Goal: Information Seeking & Learning: Learn about a topic

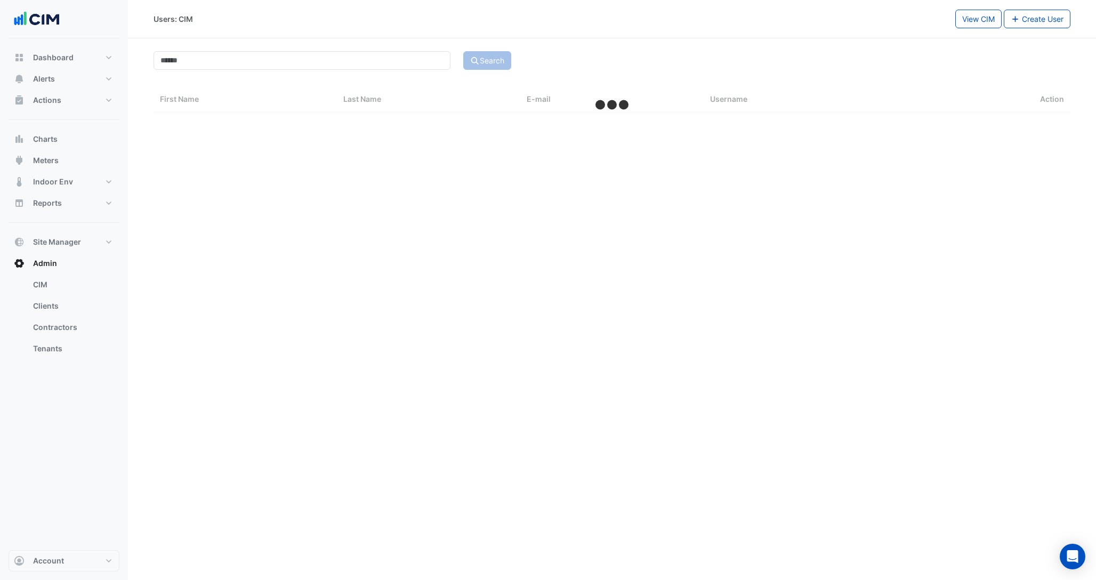
select select "***"
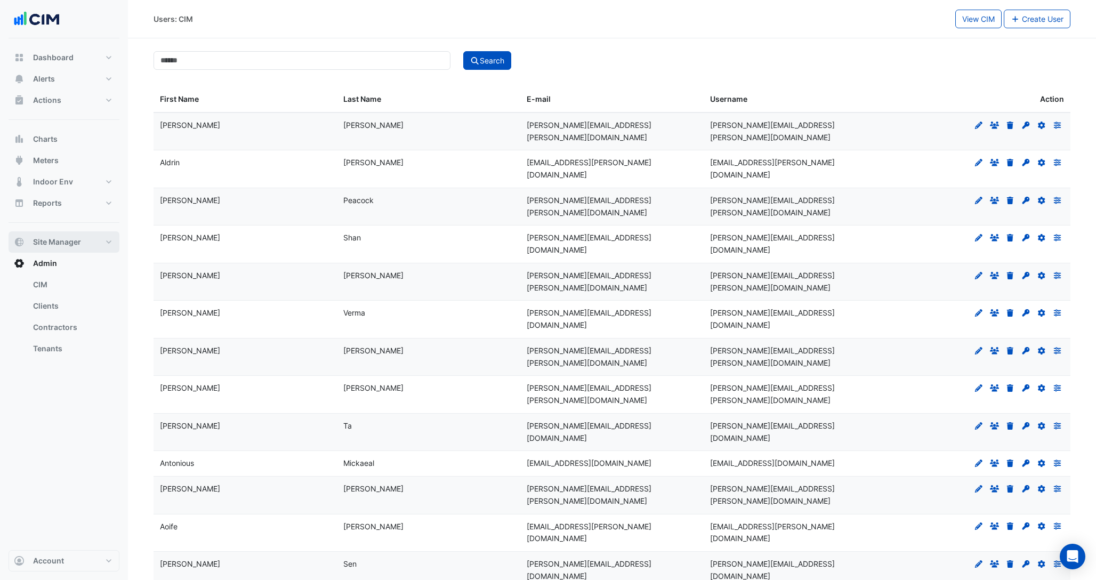
click at [66, 240] on span "Site Manager" at bounding box center [57, 242] width 48 height 11
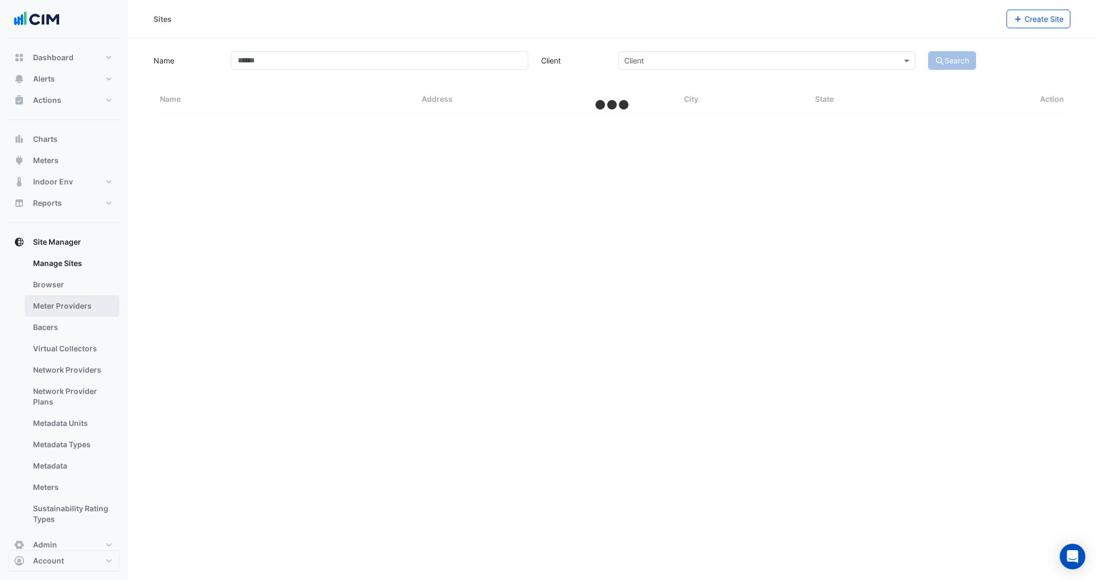
select select "***"
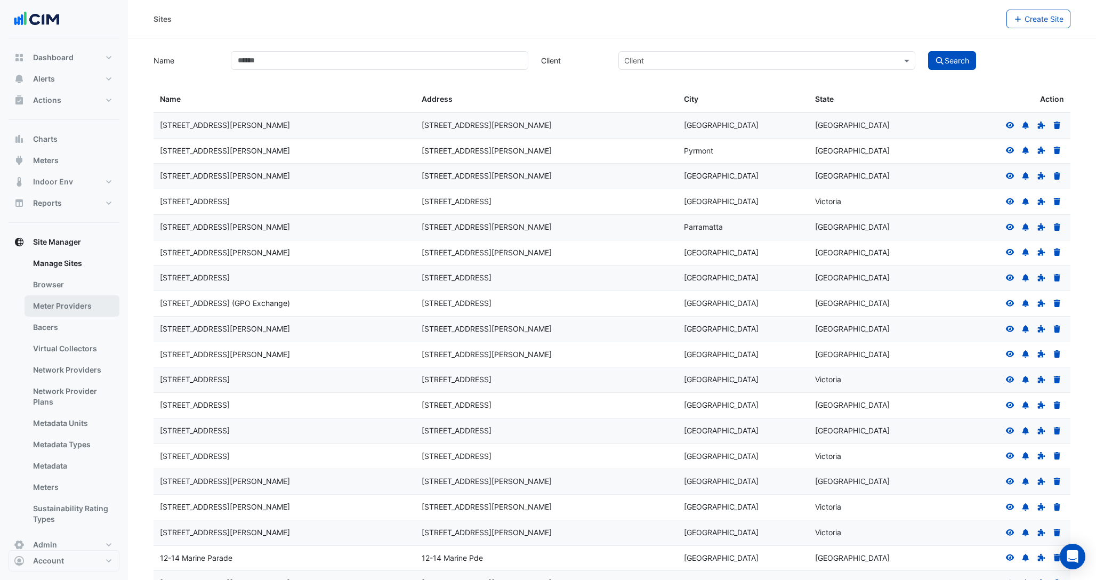
click at [60, 299] on link "Meter Providers" at bounding box center [72, 305] width 95 height 21
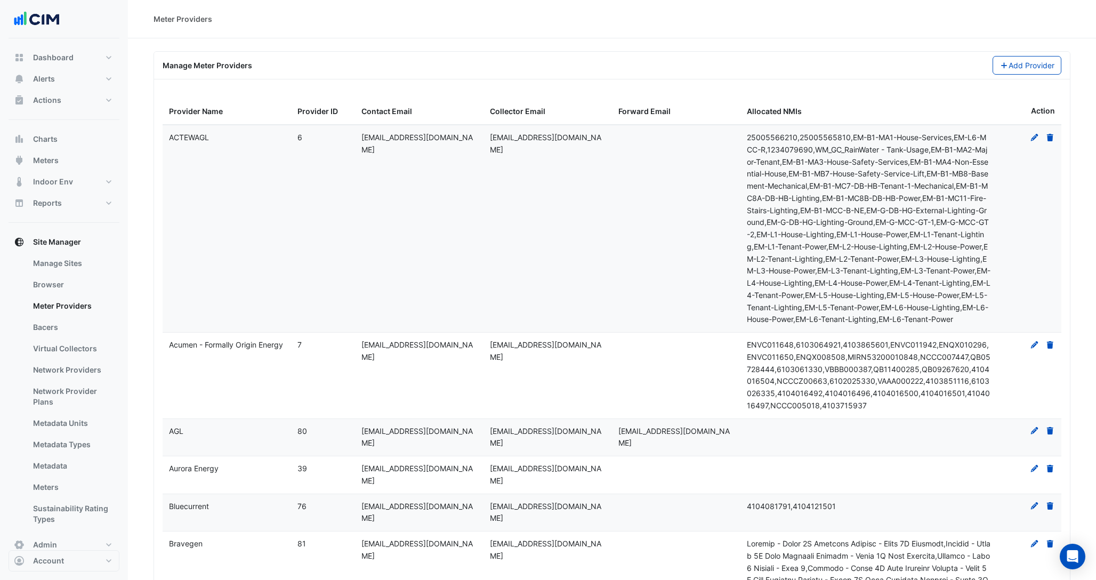
click at [278, 164] on datatable-body-cell "ACTEWAGL" at bounding box center [227, 228] width 129 height 207
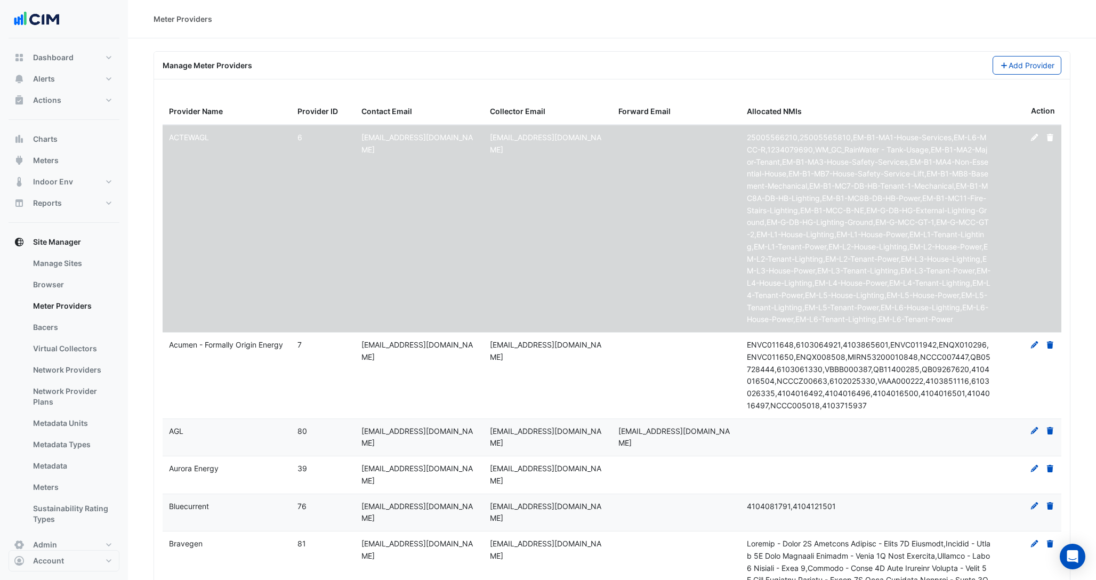
click at [251, 377] on datatable-body-cell "Acumen - Formally Origin Energy" at bounding box center [227, 376] width 129 height 86
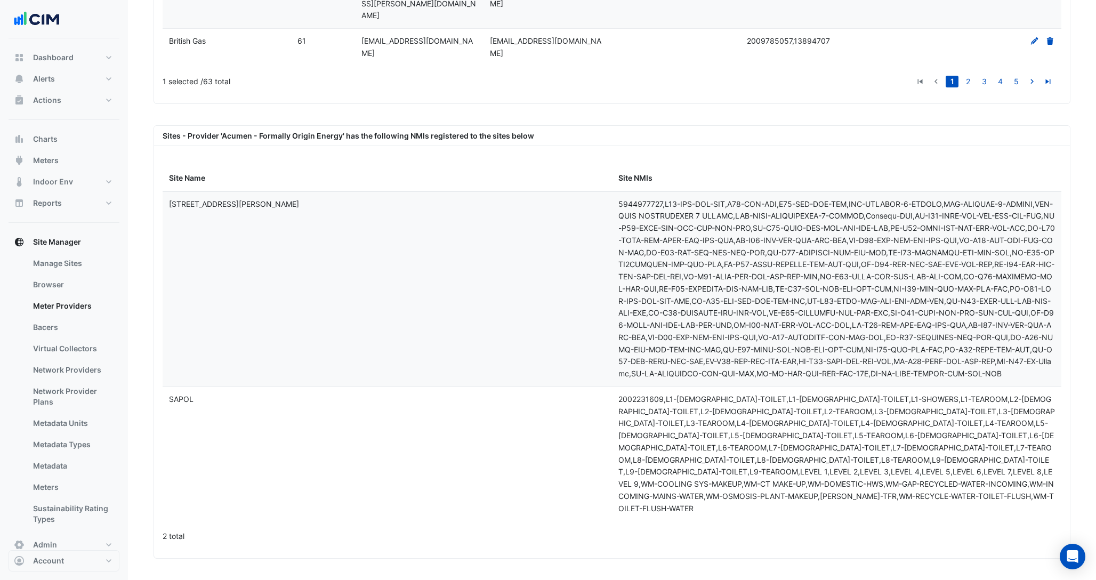
scroll to position [1671, 0]
click at [244, 47] on div "British Gas" at bounding box center [227, 41] width 116 height 12
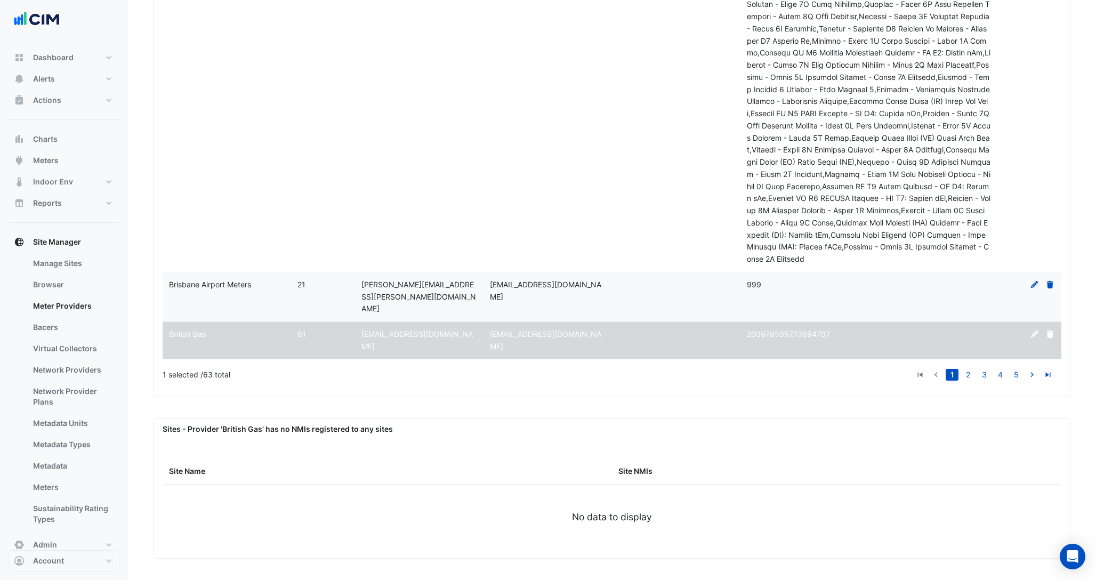
click at [250, 289] on span "Brisbane Airport Meters" at bounding box center [210, 284] width 82 height 9
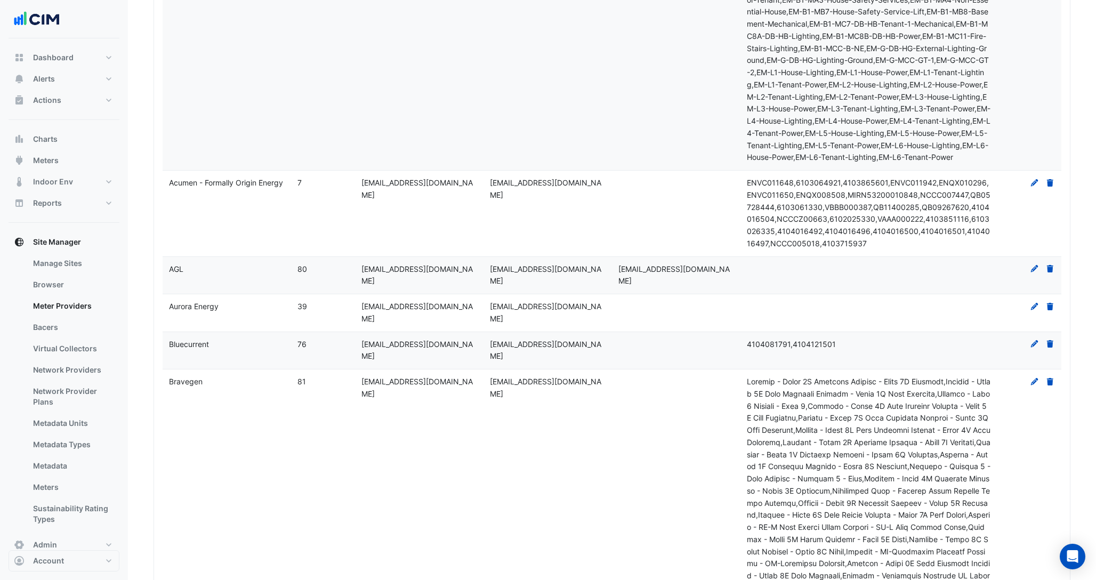
scroll to position [122, 0]
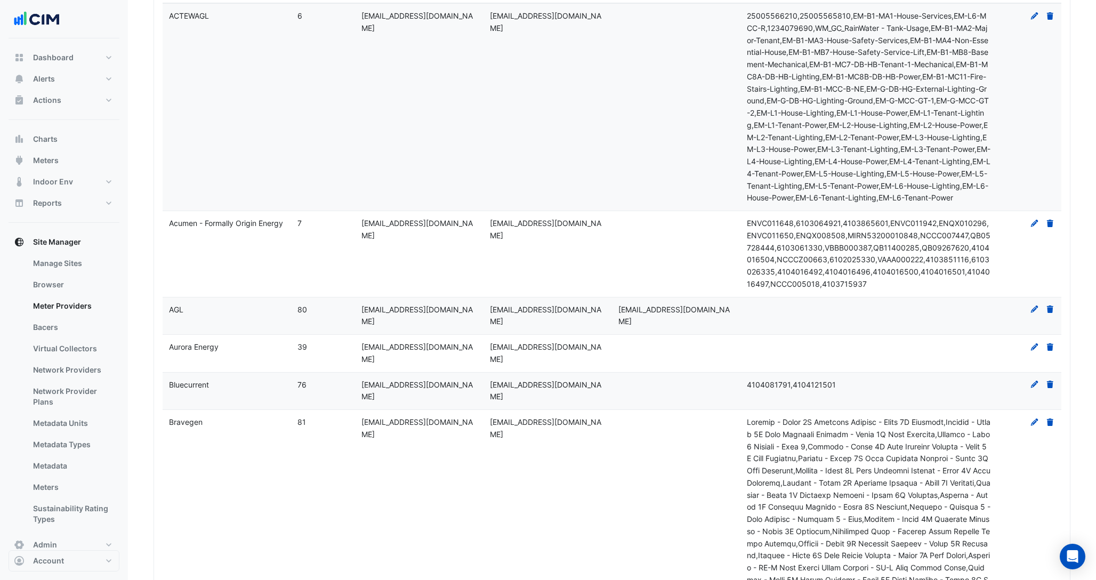
click at [243, 410] on datatable-body-cell "Bluecurrent" at bounding box center [227, 391] width 129 height 37
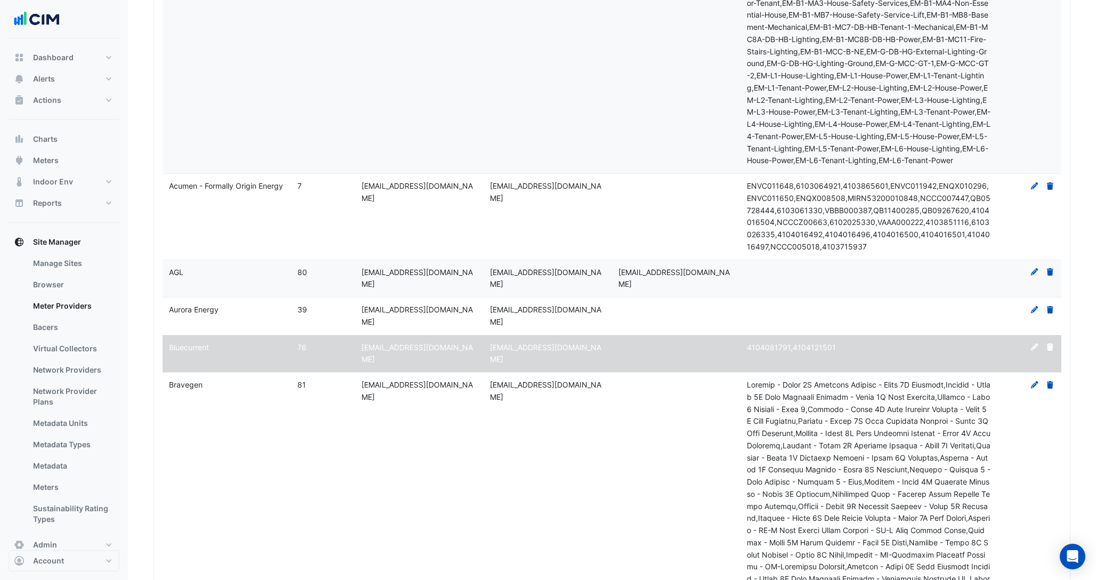
scroll to position [158, 0]
click at [201, 280] on div "AGL" at bounding box center [227, 274] width 116 height 12
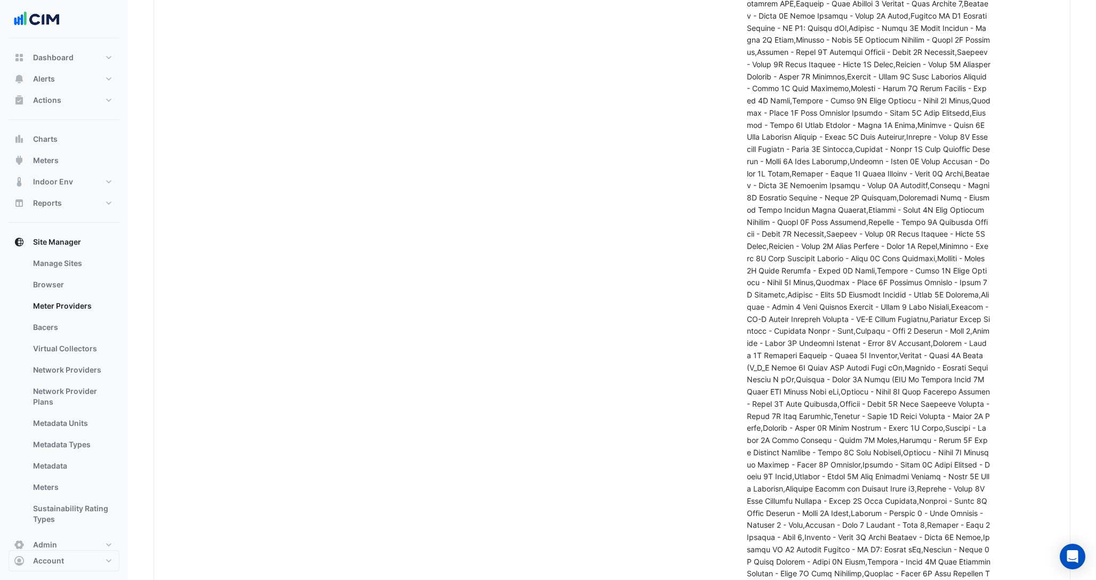
scroll to position [0, 0]
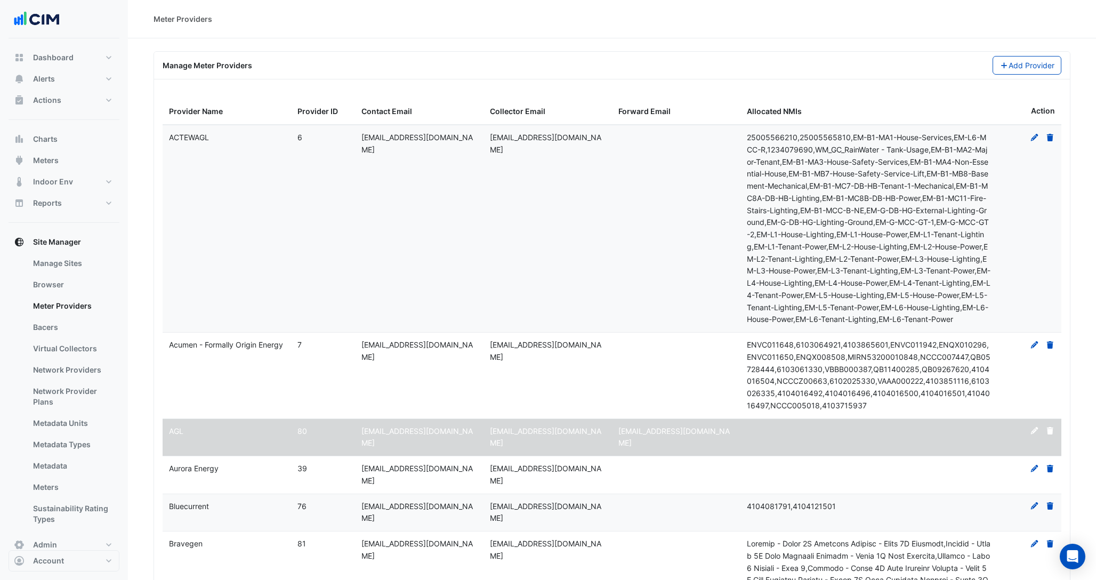
click at [218, 513] on div "Bluecurrent" at bounding box center [227, 507] width 116 height 12
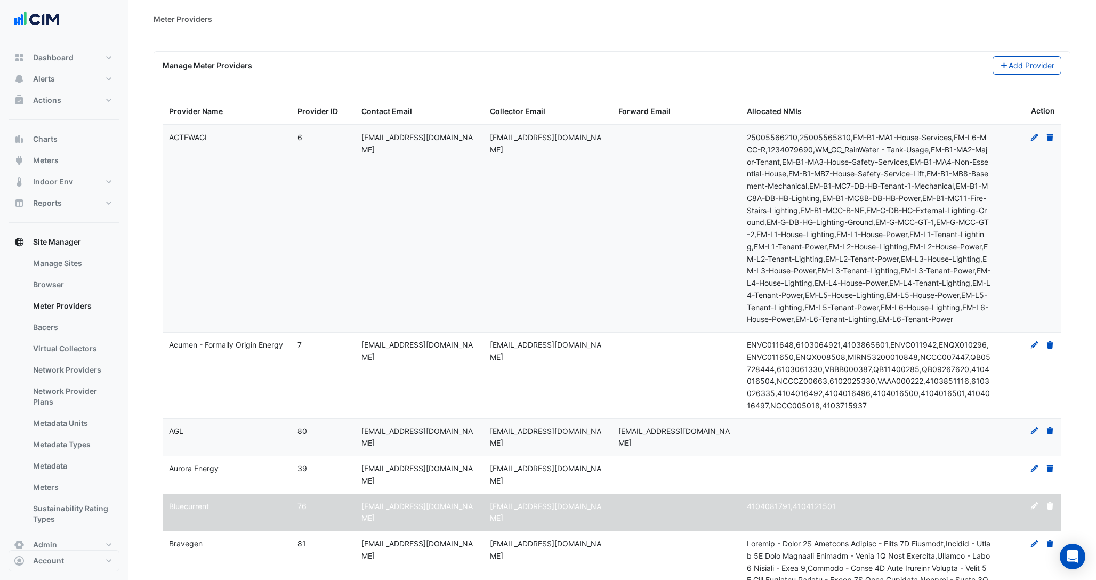
click at [199, 349] on span "Acumen - Formally Origin Energy" at bounding box center [226, 344] width 114 height 9
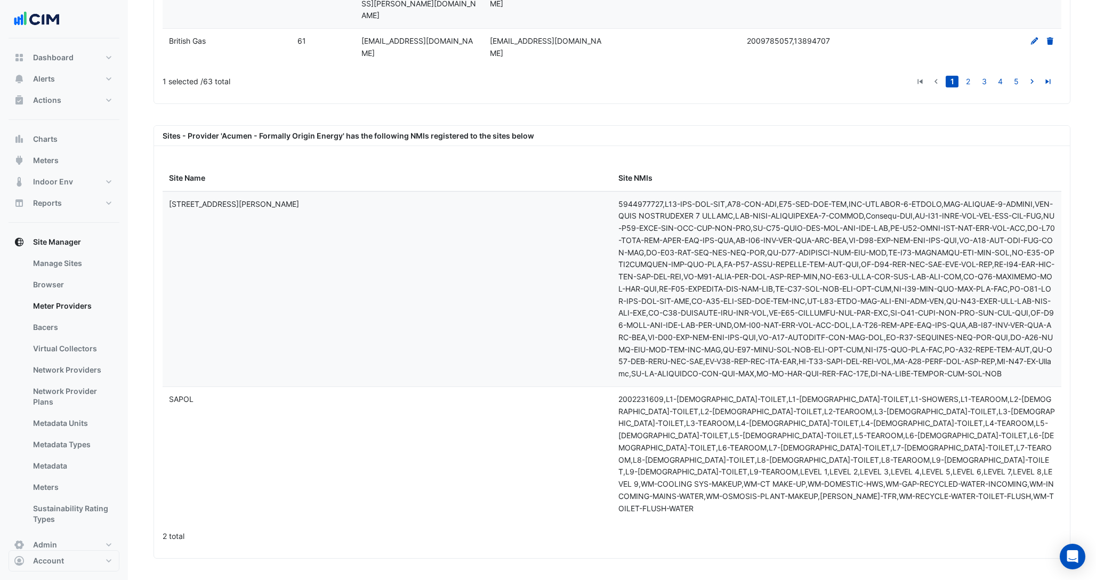
scroll to position [1671, 0]
click at [160, 146] on div "Sites - Provider 'Acumen - Formally Origin Energy' has the following NMIs regis…" at bounding box center [612, 136] width 916 height 20
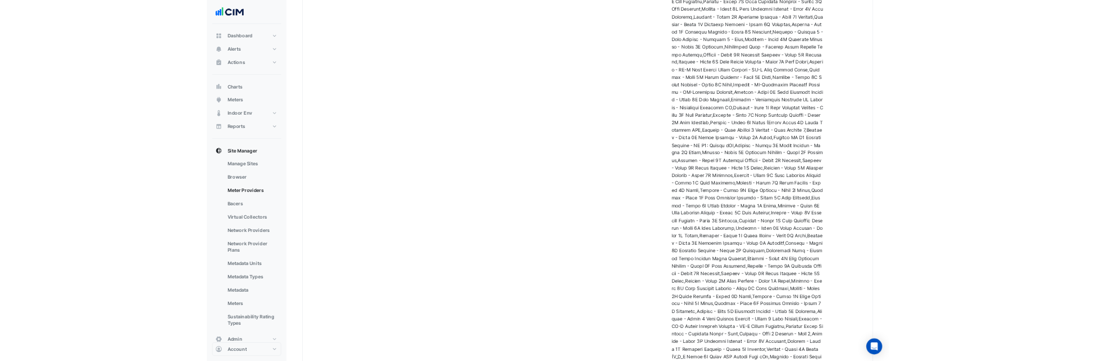
scroll to position [0, 0]
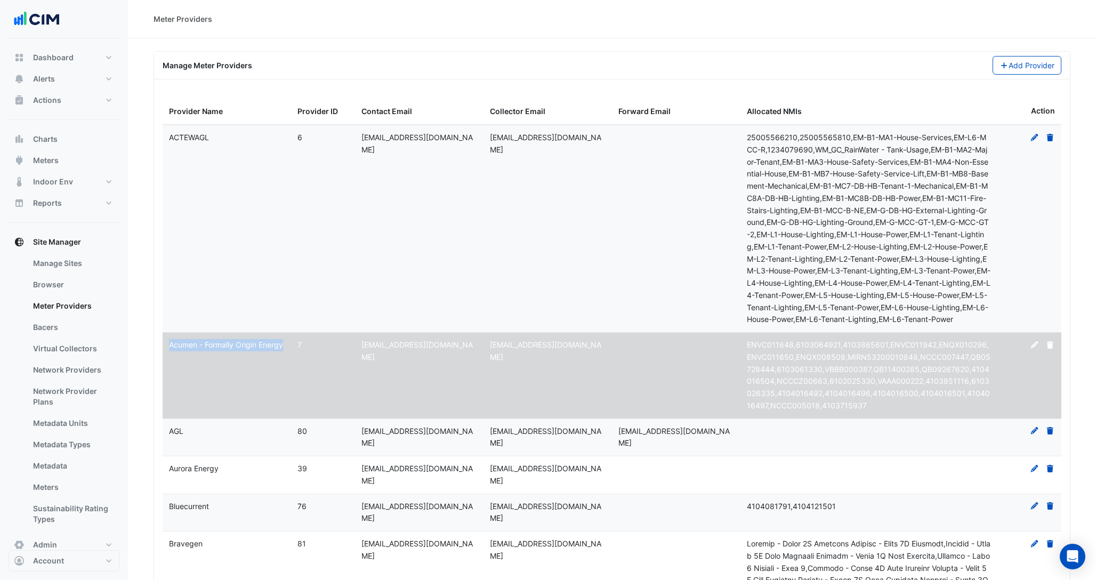
copy span "Acumen - Formally Origin Energy"
drag, startPoint x: 186, startPoint y: 372, endPoint x: 166, endPoint y: 355, distance: 26.1
click at [166, 355] on datatable-body-cell "Acumen - Formally Origin Energy" at bounding box center [227, 376] width 129 height 86
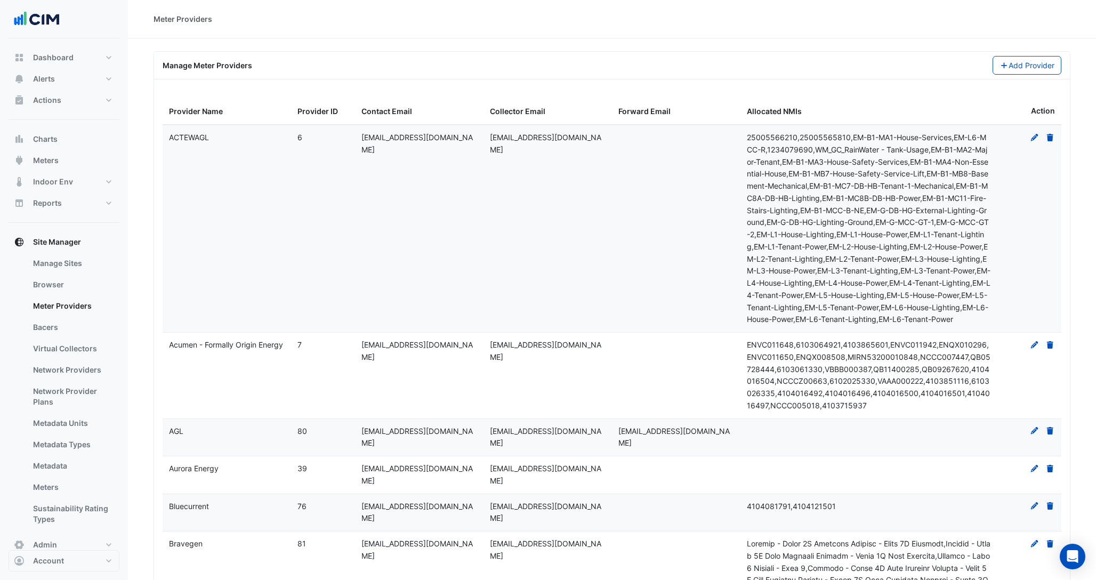
click at [489, 304] on datatable-body-cell "[EMAIL_ADDRESS][DOMAIN_NAME]" at bounding box center [548, 228] width 129 height 207
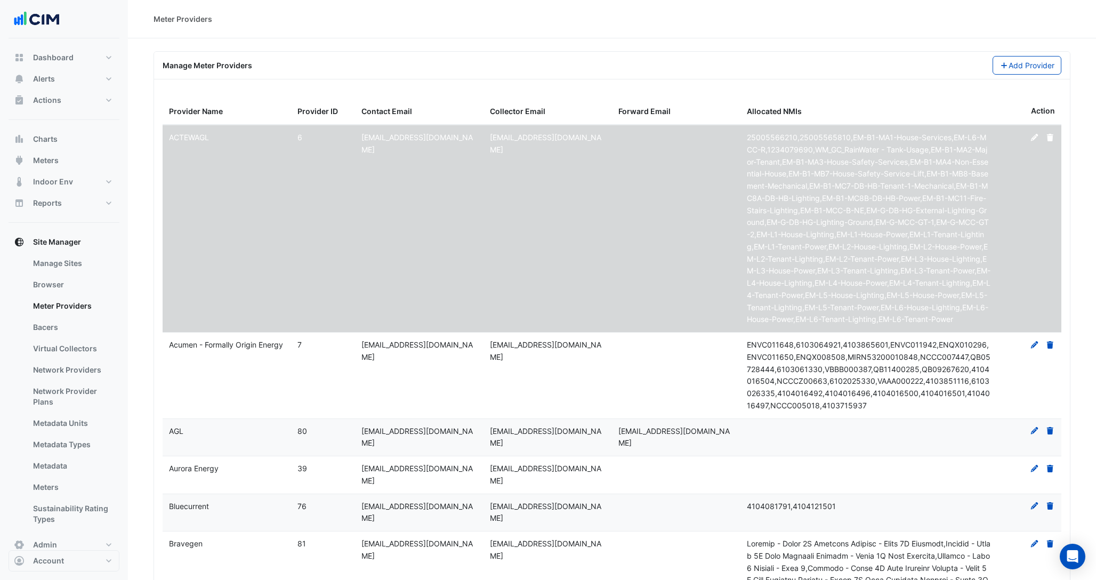
click at [504, 373] on datatable-body-cell "[EMAIL_ADDRESS][DOMAIN_NAME]" at bounding box center [548, 376] width 129 height 86
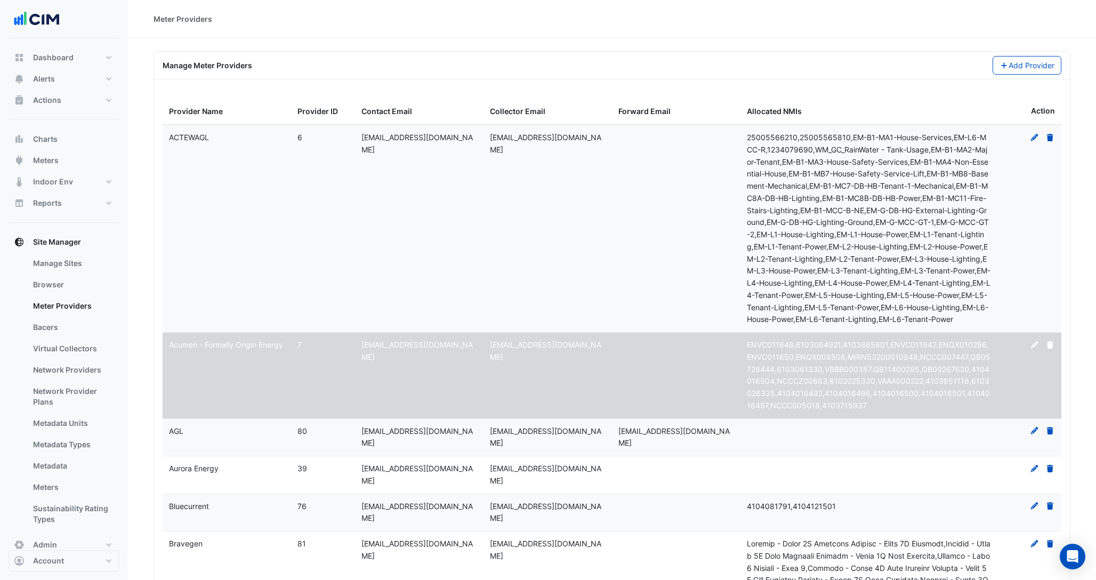
click at [515, 318] on datatable-body-cell "[EMAIL_ADDRESS][DOMAIN_NAME]" at bounding box center [548, 228] width 129 height 207
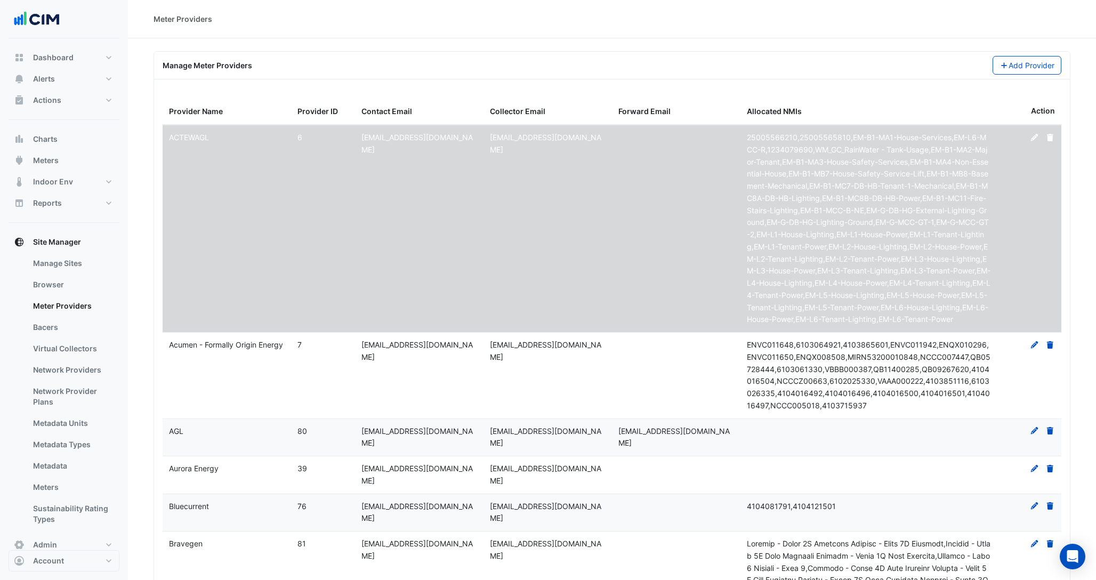
click at [512, 389] on datatable-body-cell "[EMAIL_ADDRESS][DOMAIN_NAME]" at bounding box center [548, 376] width 129 height 86
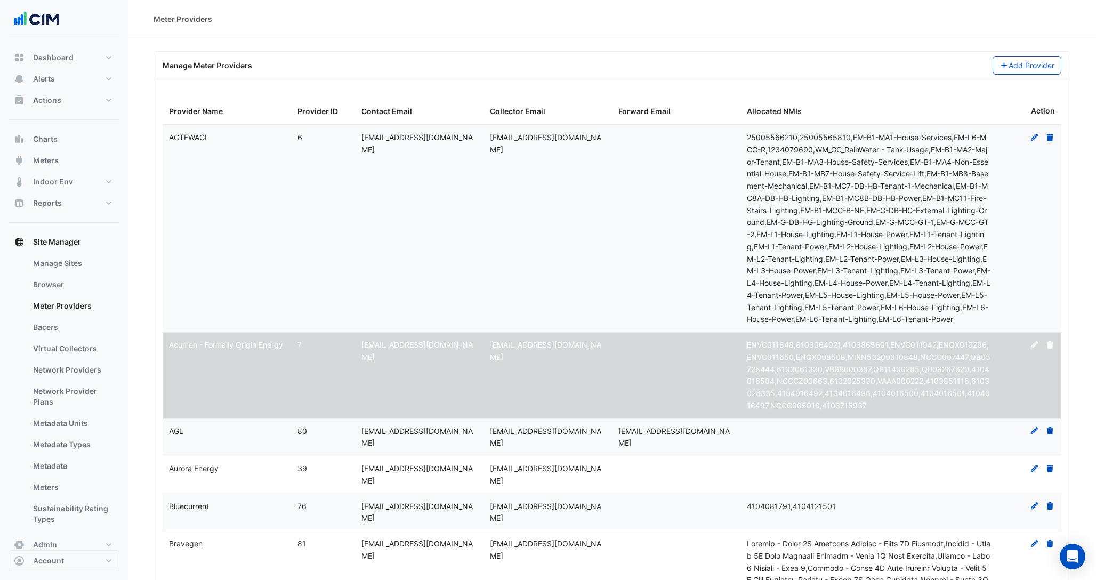
click at [498, 288] on datatable-body-cell "[EMAIL_ADDRESS][DOMAIN_NAME]" at bounding box center [548, 228] width 129 height 207
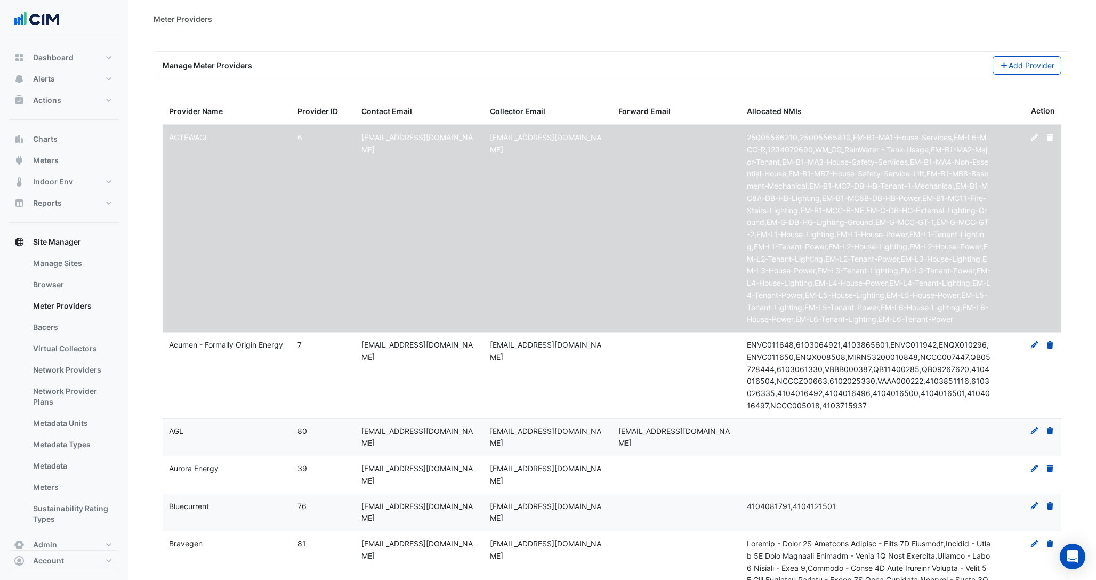
click at [523, 394] on datatable-body-cell "[EMAIL_ADDRESS][DOMAIN_NAME]" at bounding box center [548, 376] width 129 height 86
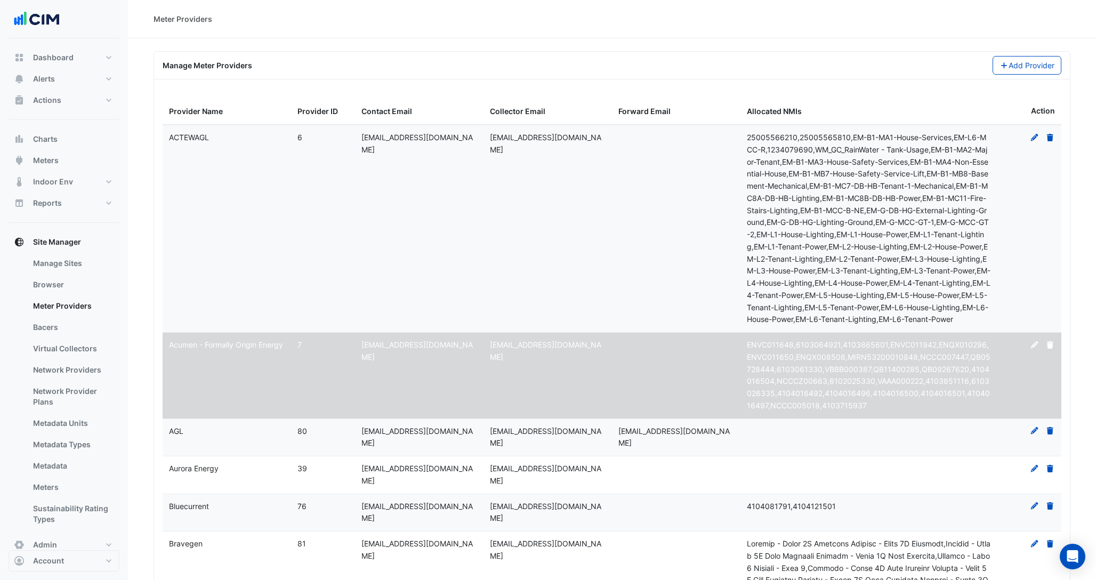
click at [1035, 139] on icon at bounding box center [1035, 137] width 10 height 7
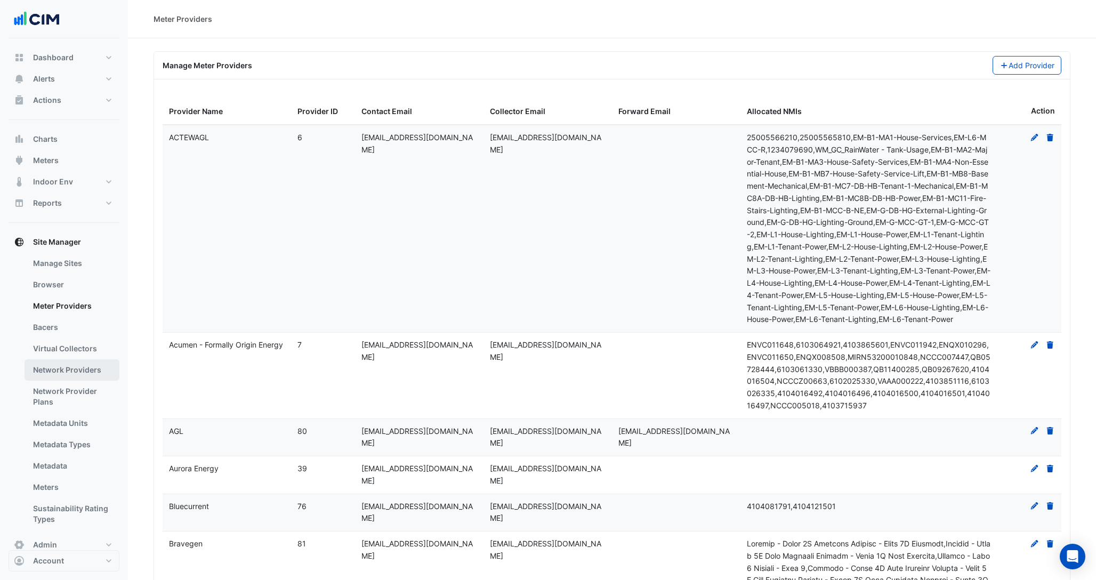
click at [48, 372] on link "Network Providers" at bounding box center [72, 369] width 95 height 21
select select "***"
click at [58, 488] on link "Meters" at bounding box center [72, 487] width 95 height 21
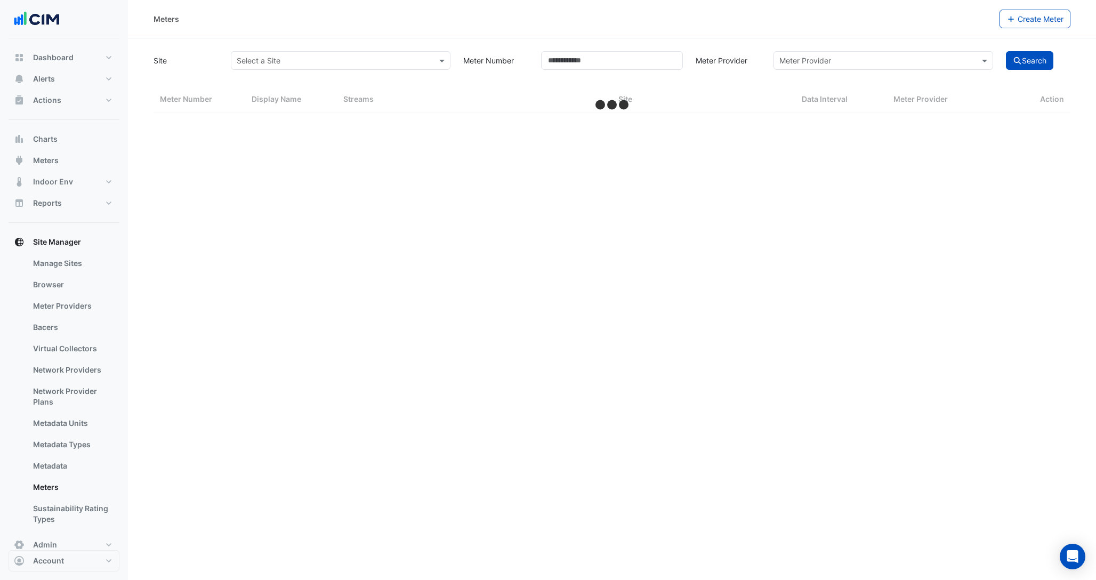
select select "***"
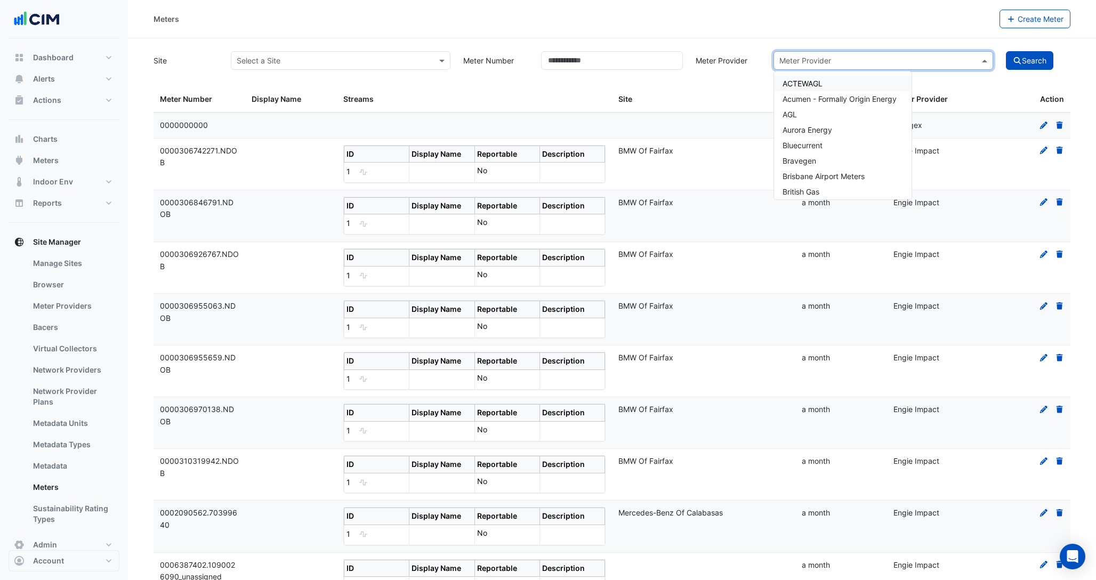
click at [846, 62] on input "text" at bounding box center [873, 60] width 187 height 11
click at [799, 113] on div "AGL" at bounding box center [843, 114] width 138 height 15
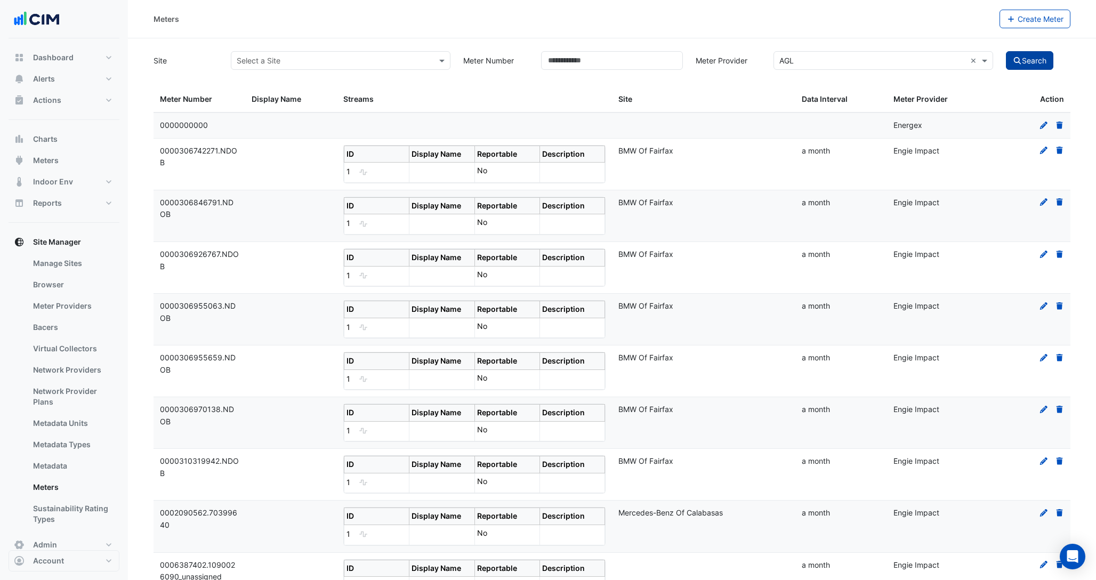
click at [1023, 69] on button "Search" at bounding box center [1030, 60] width 48 height 19
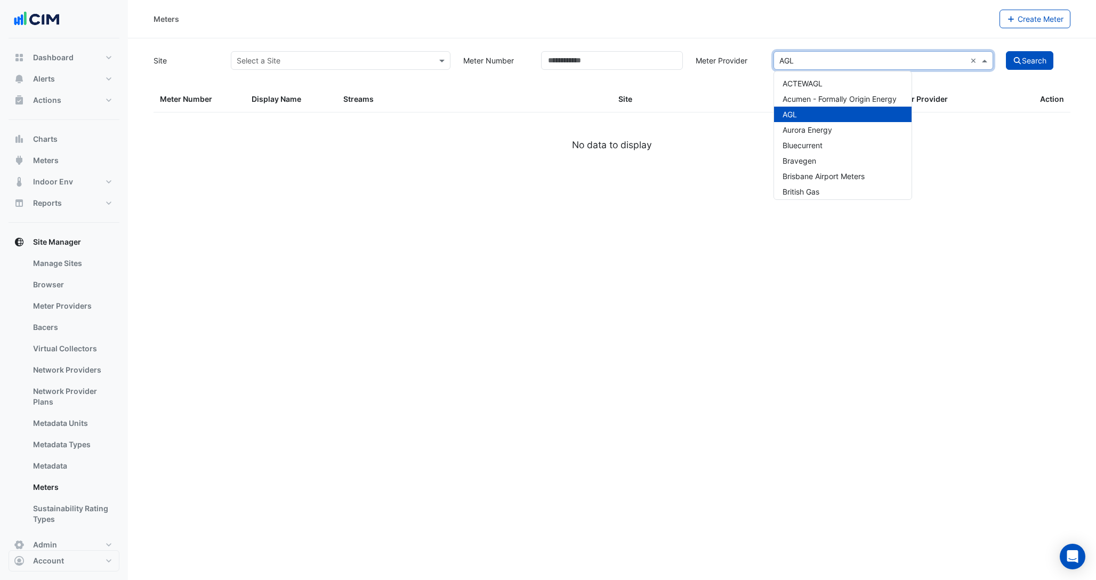
click at [906, 55] on input "text" at bounding box center [873, 60] width 187 height 11
click at [839, 78] on div "ACTEWAGL" at bounding box center [843, 83] width 138 height 15
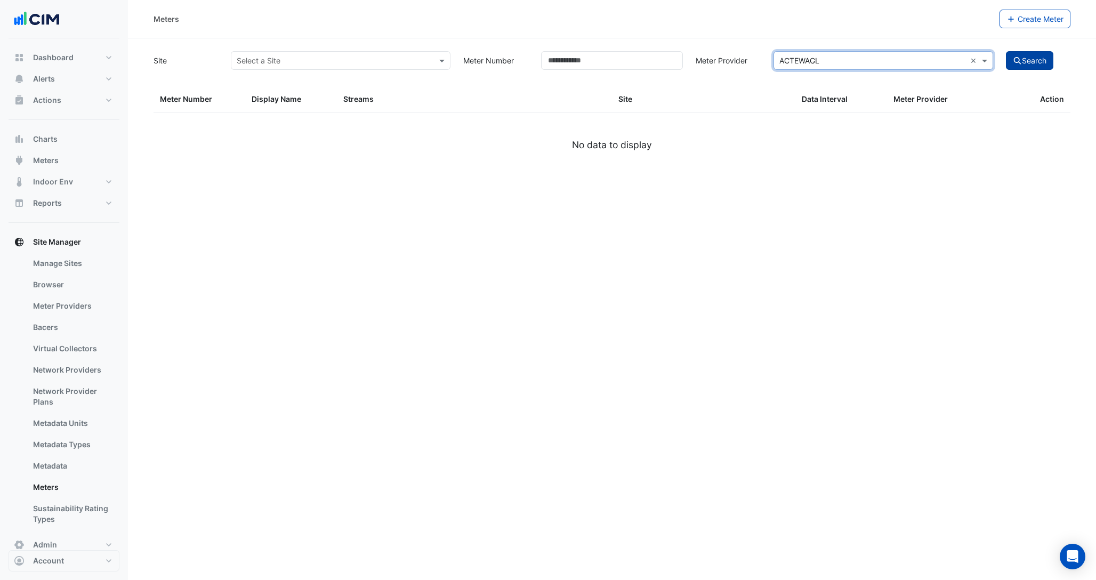
click at [1033, 60] on button "Search" at bounding box center [1030, 60] width 48 height 19
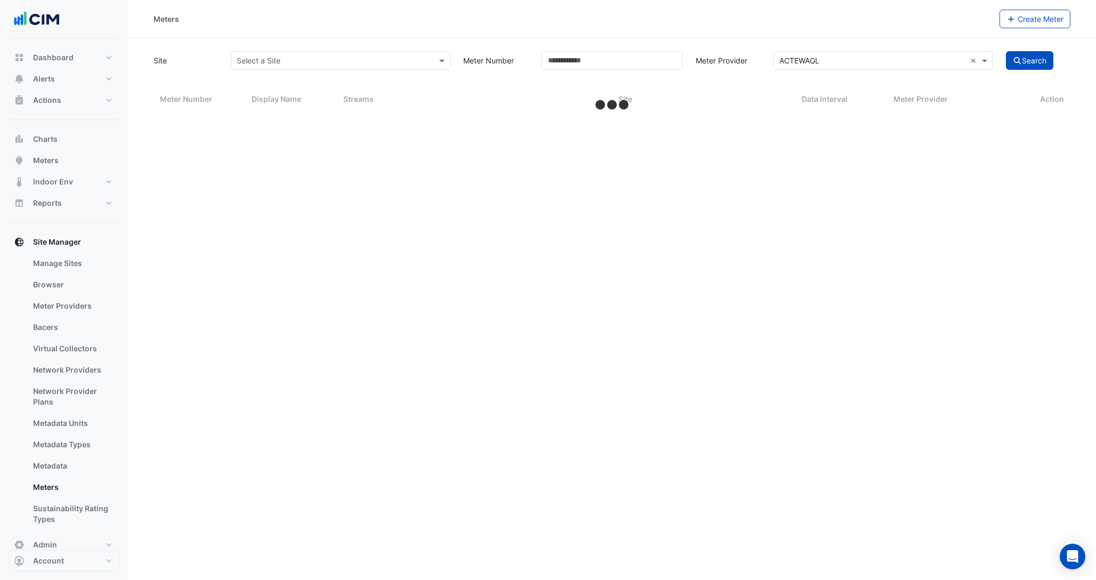
select select "***"
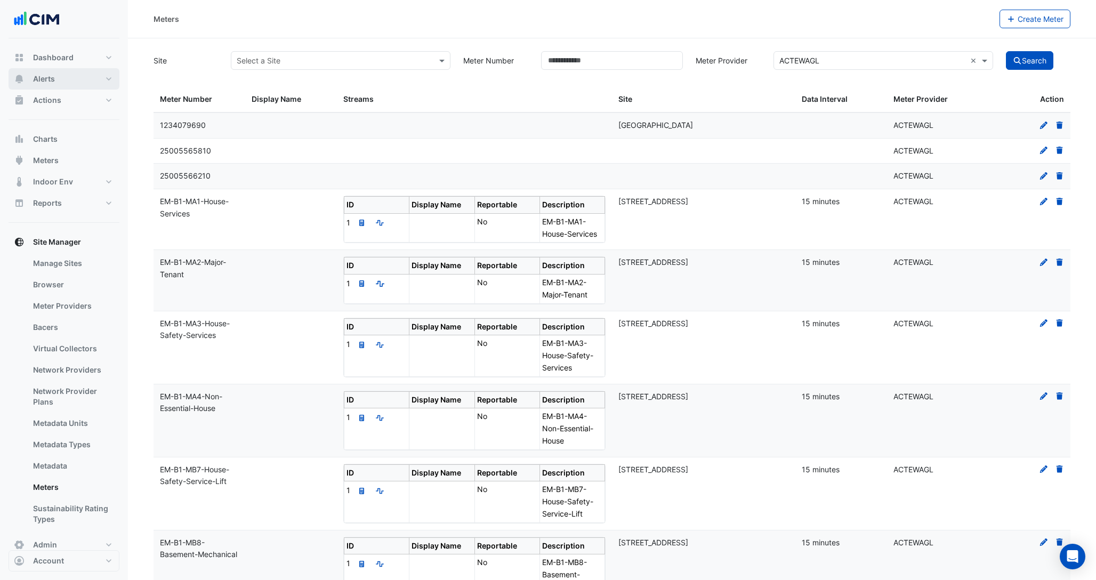
click at [51, 77] on span "Alerts" at bounding box center [44, 79] width 22 height 11
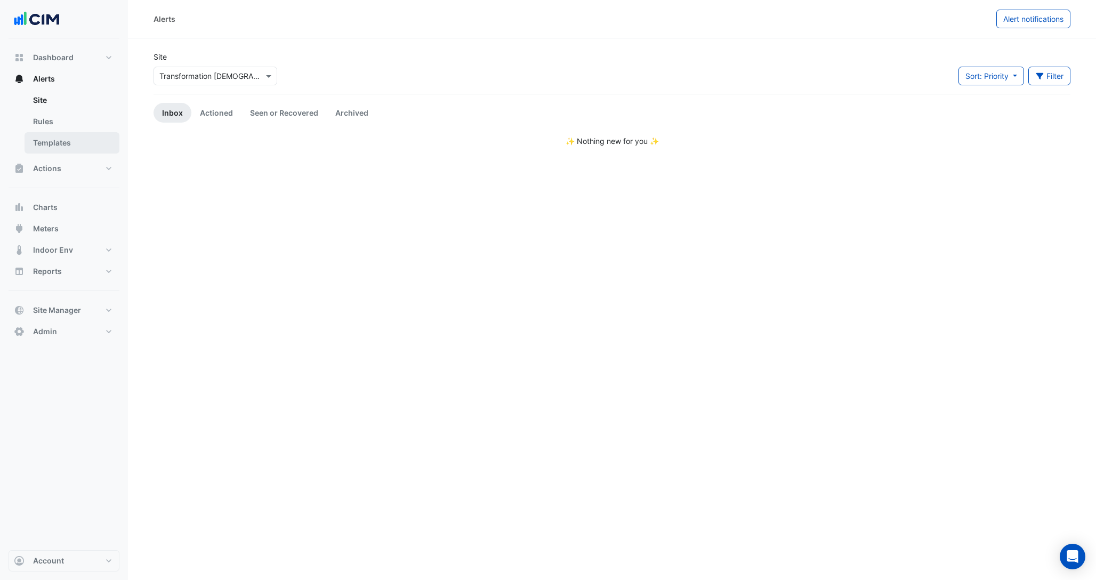
click at [62, 145] on link "Templates" at bounding box center [72, 142] width 95 height 21
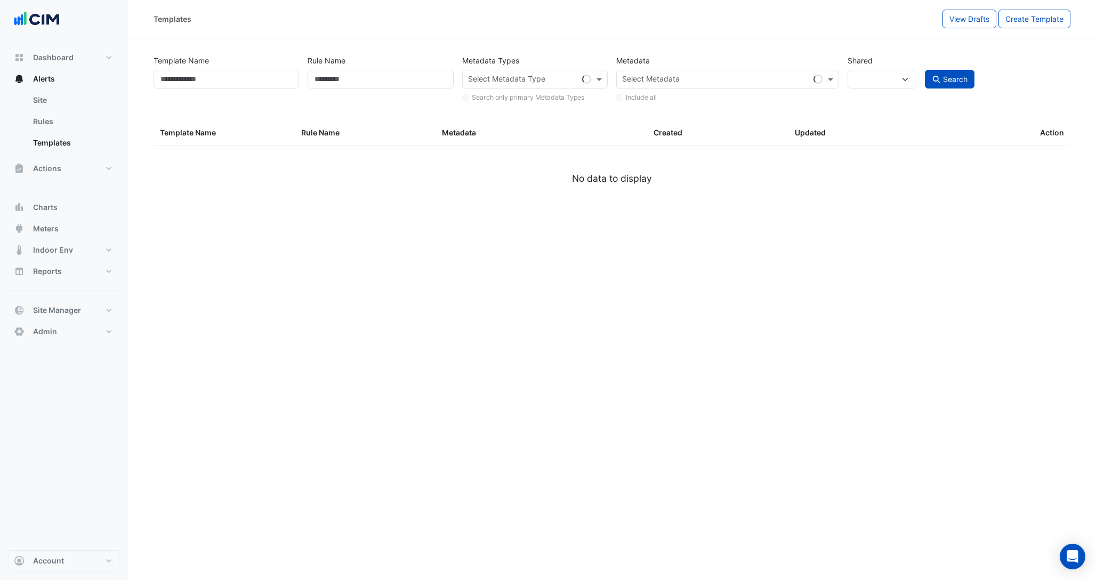
select select
select select "***"
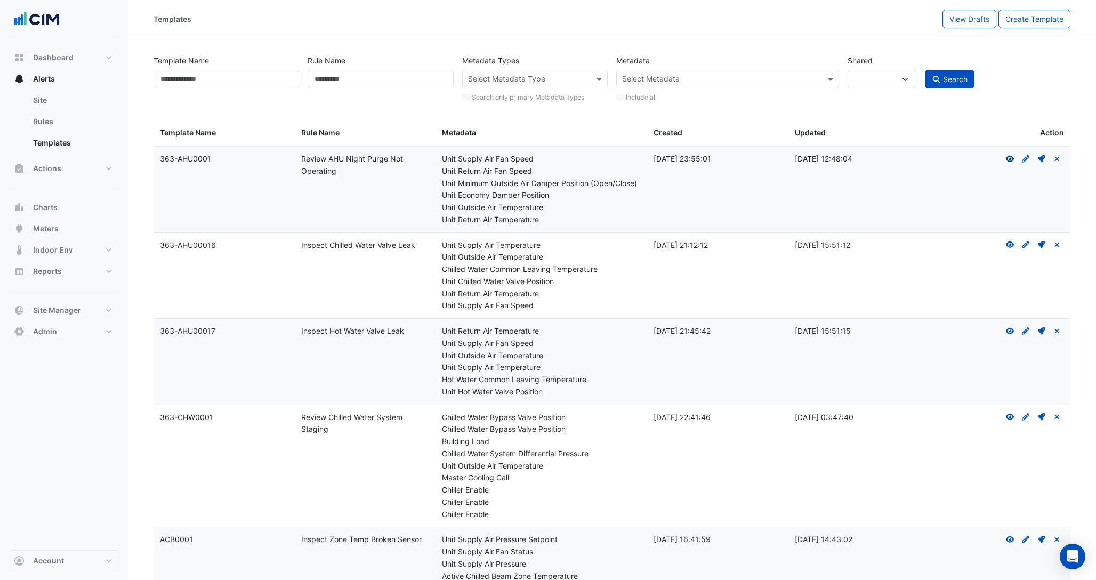
click at [1013, 158] on icon at bounding box center [1010, 159] width 9 height 6
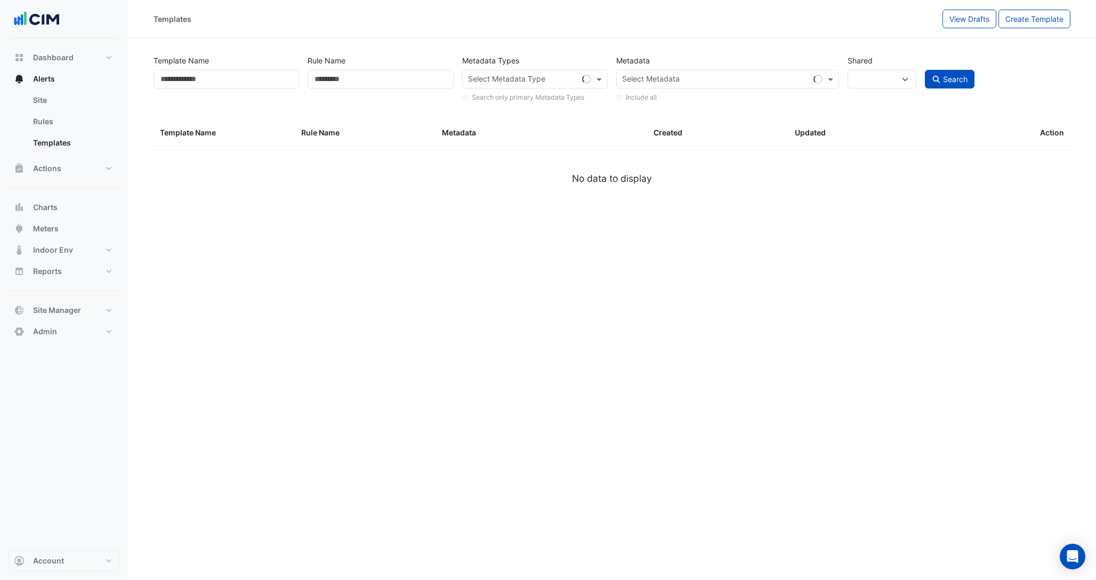
select select
select select "***"
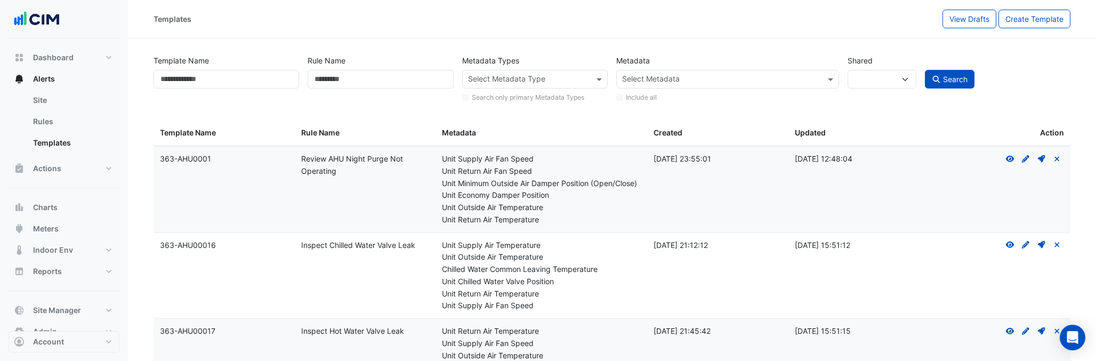
click at [419, 20] on div "Templates" at bounding box center [548, 19] width 789 height 19
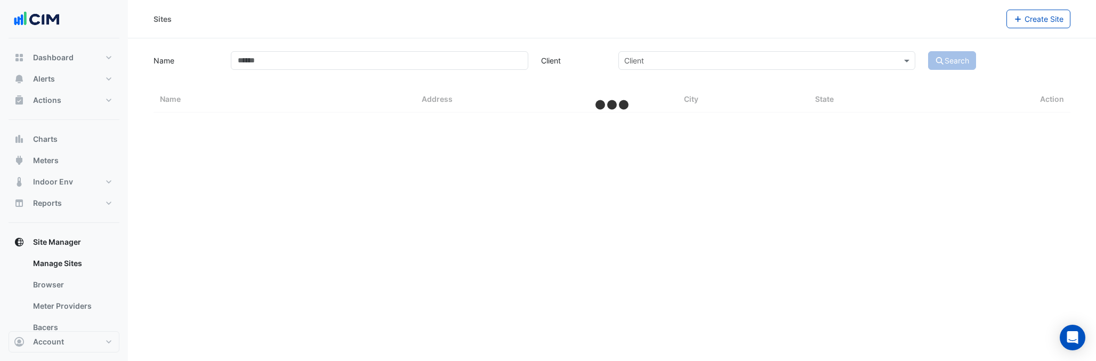
select select "***"
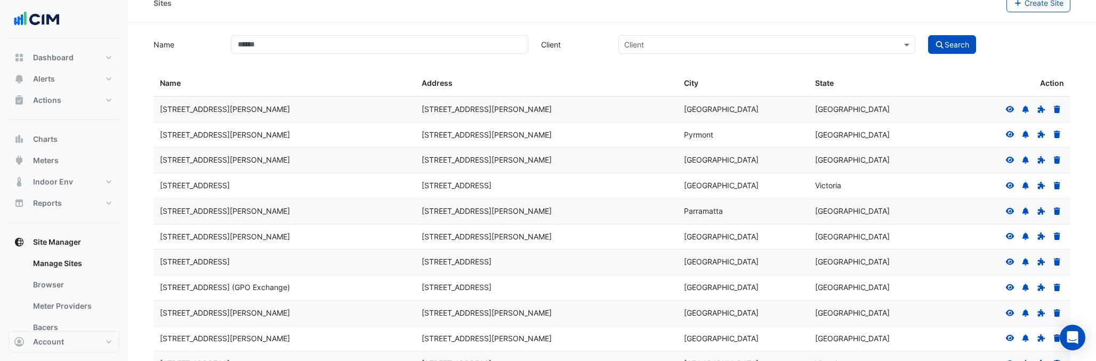
scroll to position [15, 0]
click at [74, 305] on link "Meter Providers" at bounding box center [72, 305] width 95 height 21
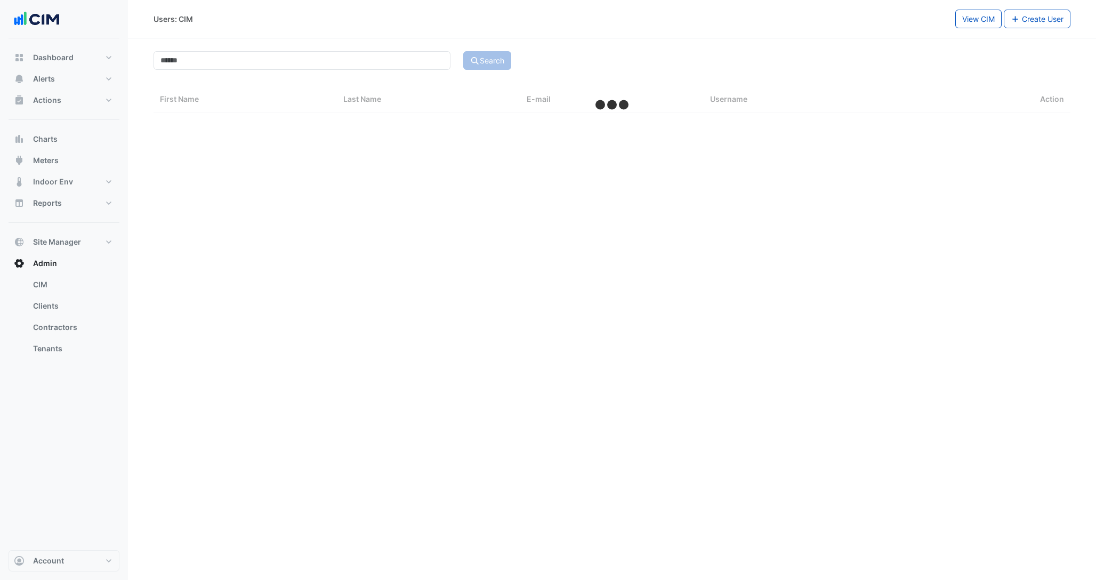
select select "***"
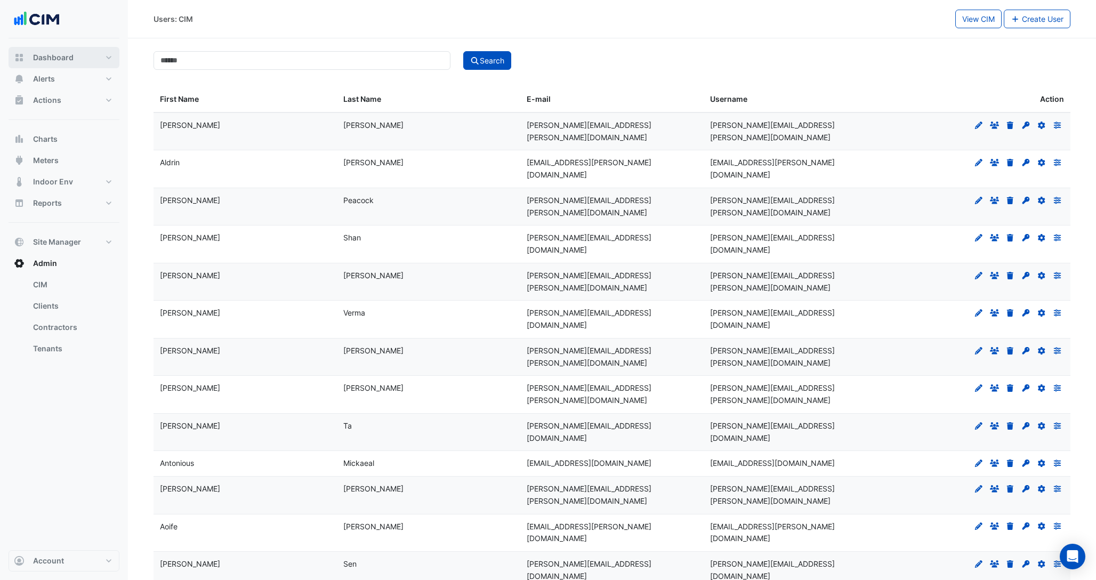
click at [49, 63] on button "Dashboard" at bounding box center [64, 57] width 111 height 21
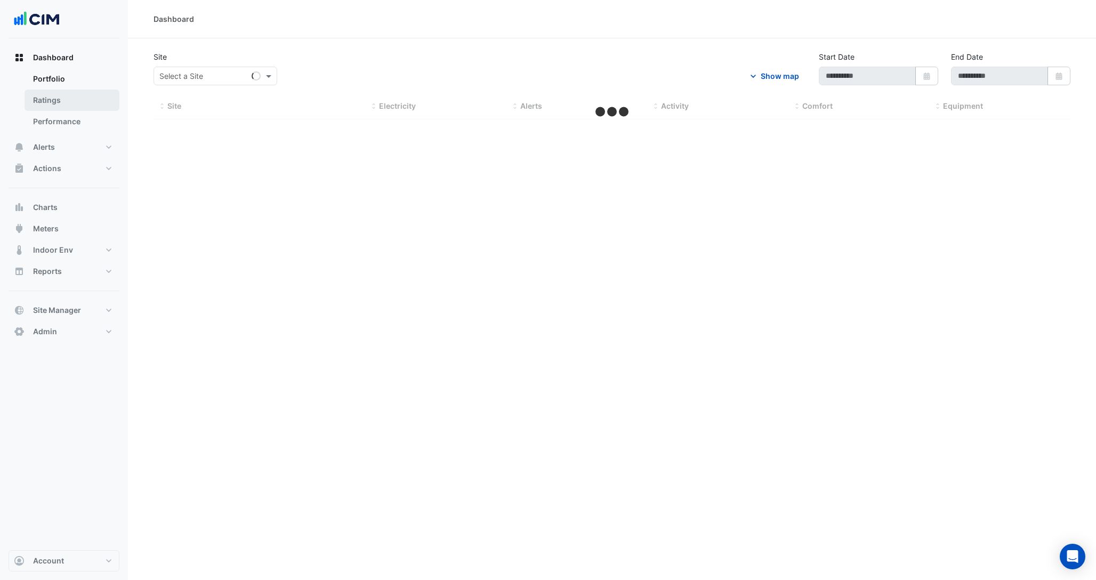
type input "**********"
select select "***"
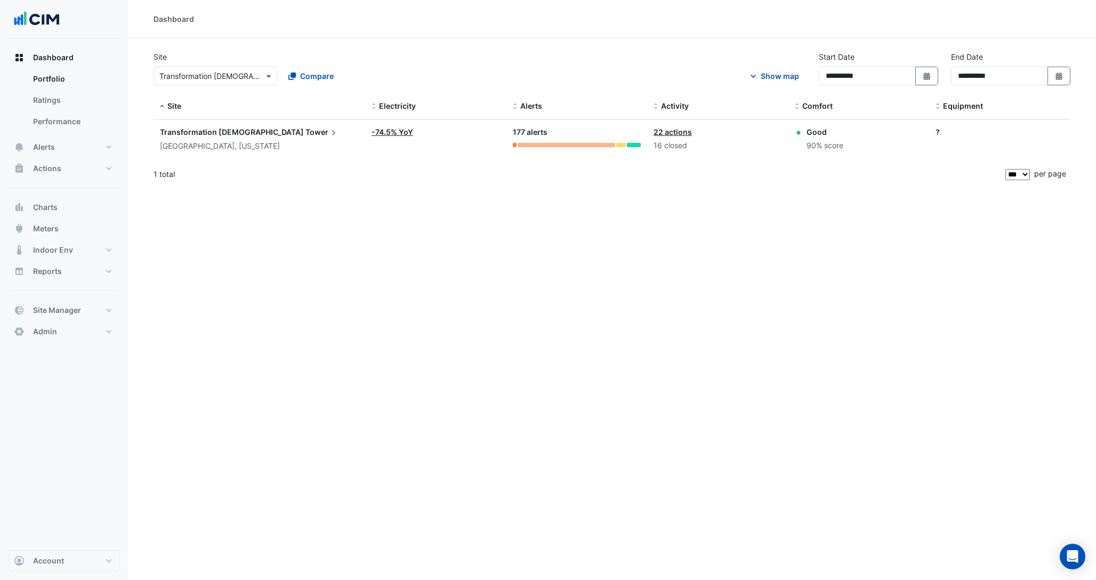
click at [202, 140] on div "[GEOGRAPHIC_DATA], [US_STATE]" at bounding box center [259, 146] width 199 height 12
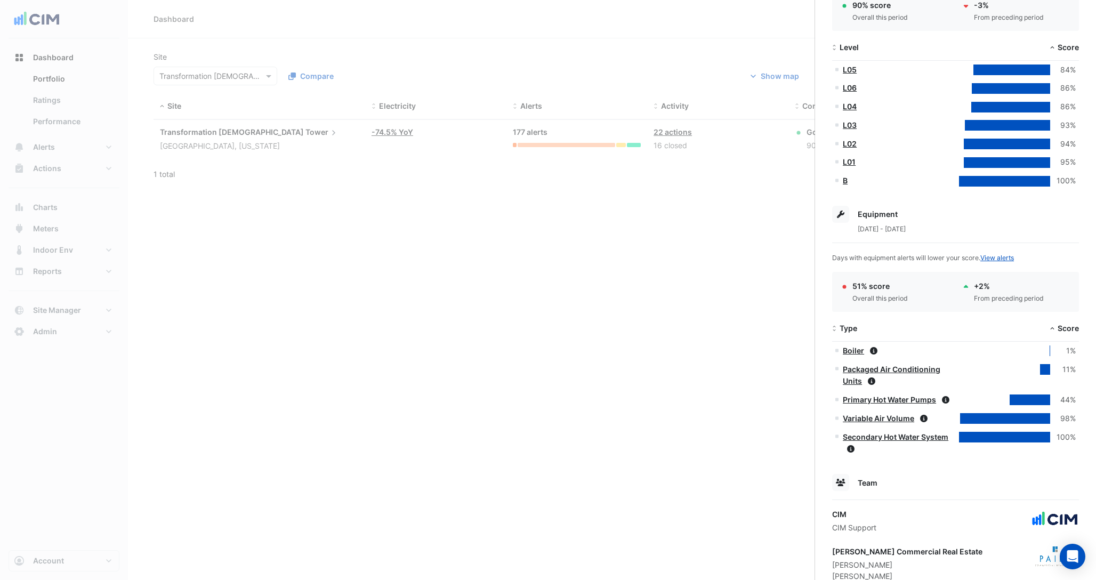
scroll to position [320, 0]
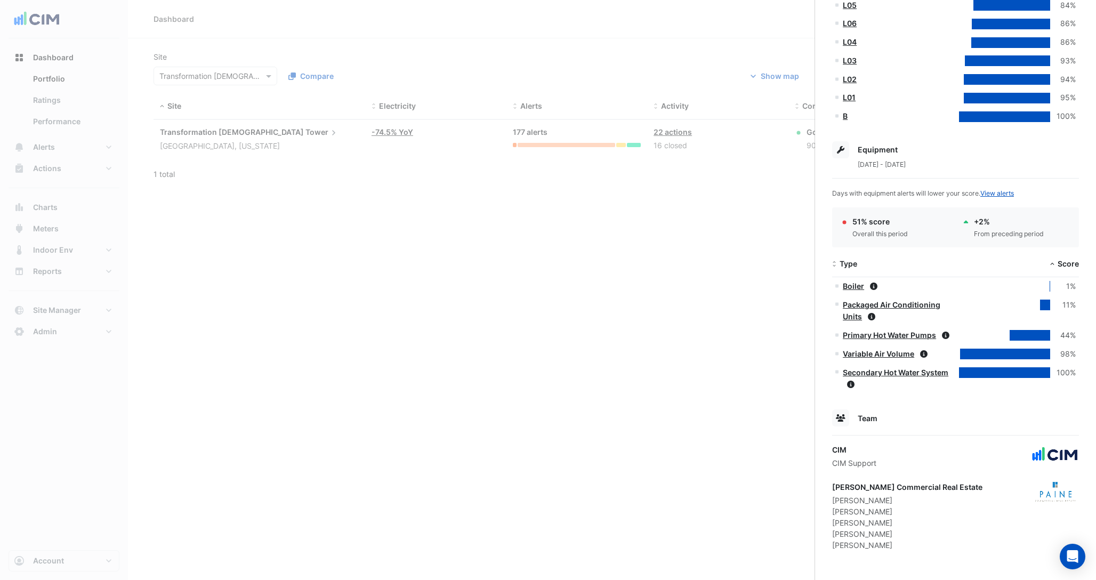
click at [98, 169] on ngb-offcanvas-backdrop at bounding box center [548, 290] width 1096 height 580
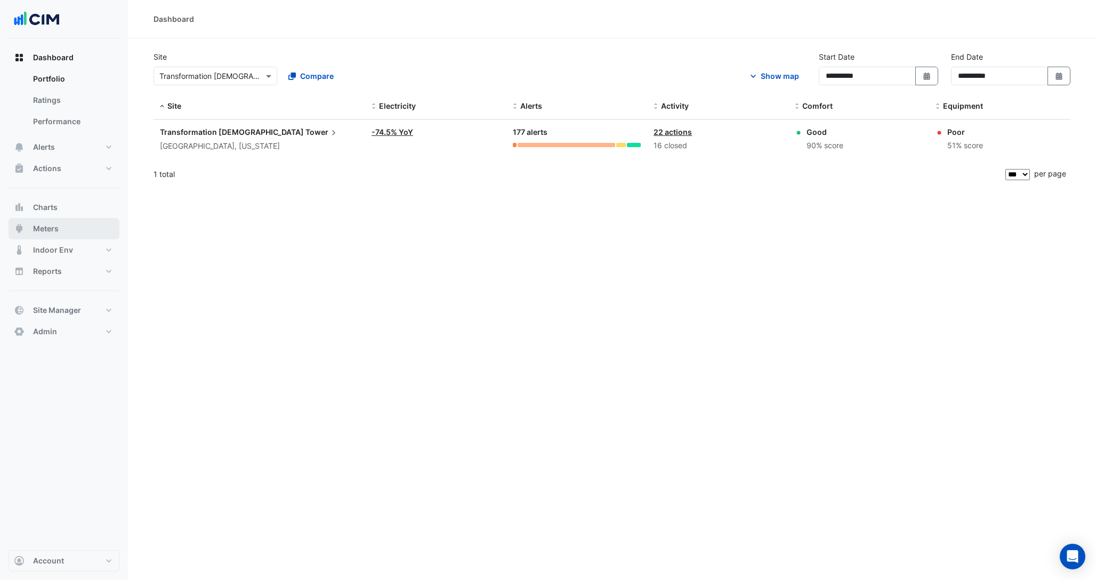
click at [85, 229] on button "Meters" at bounding box center [64, 228] width 111 height 21
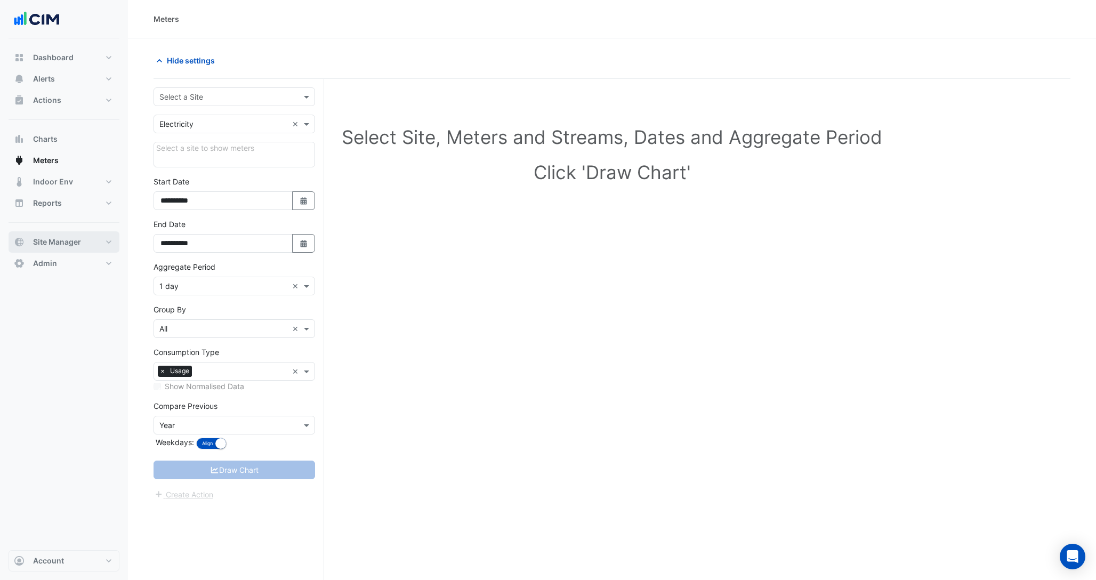
click at [66, 237] on span "Site Manager" at bounding box center [57, 242] width 48 height 11
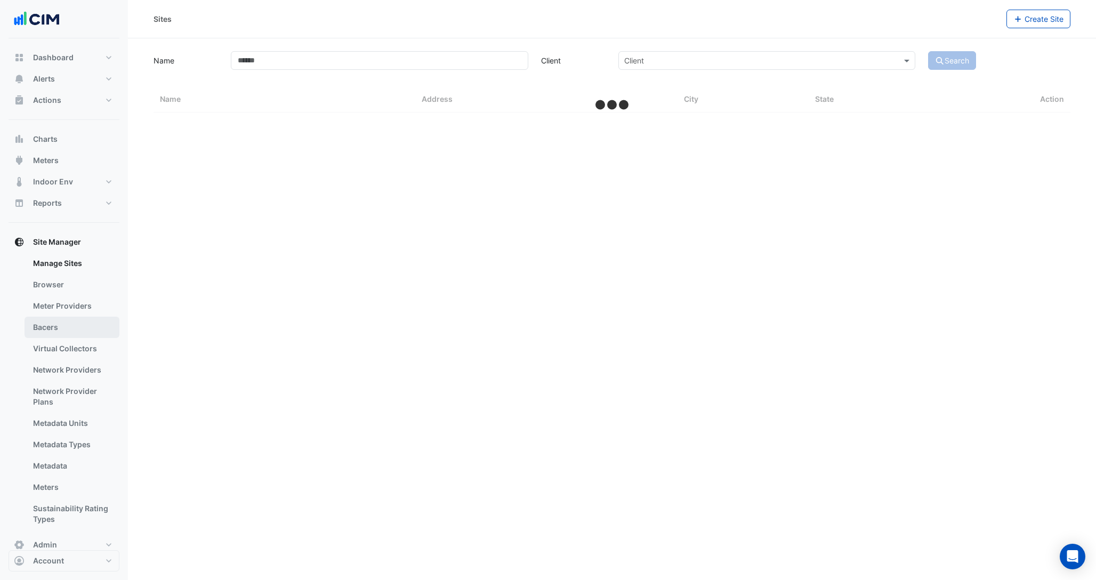
scroll to position [18, 0]
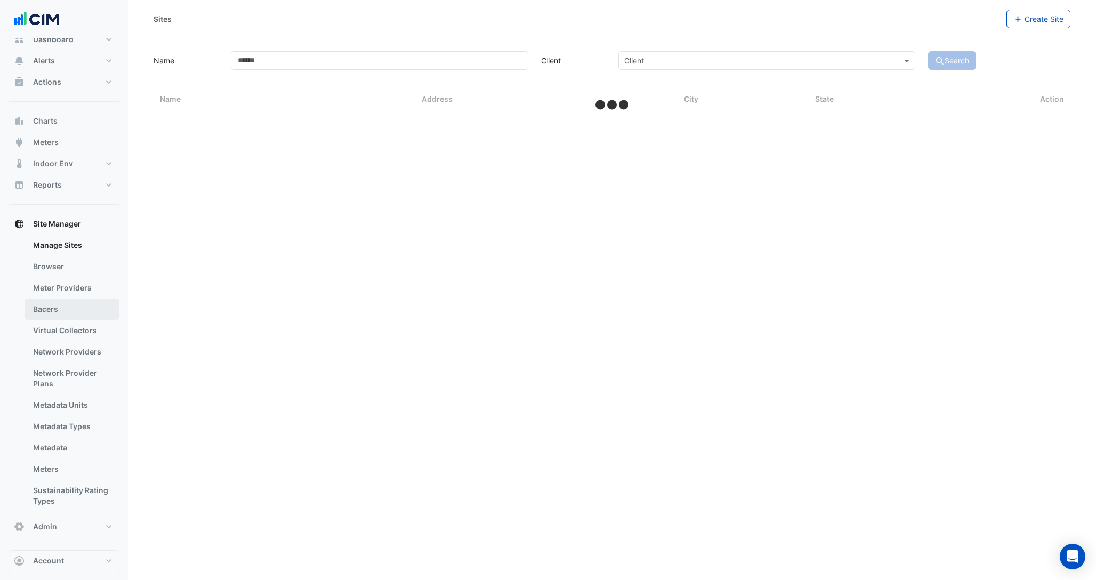
select select "***"
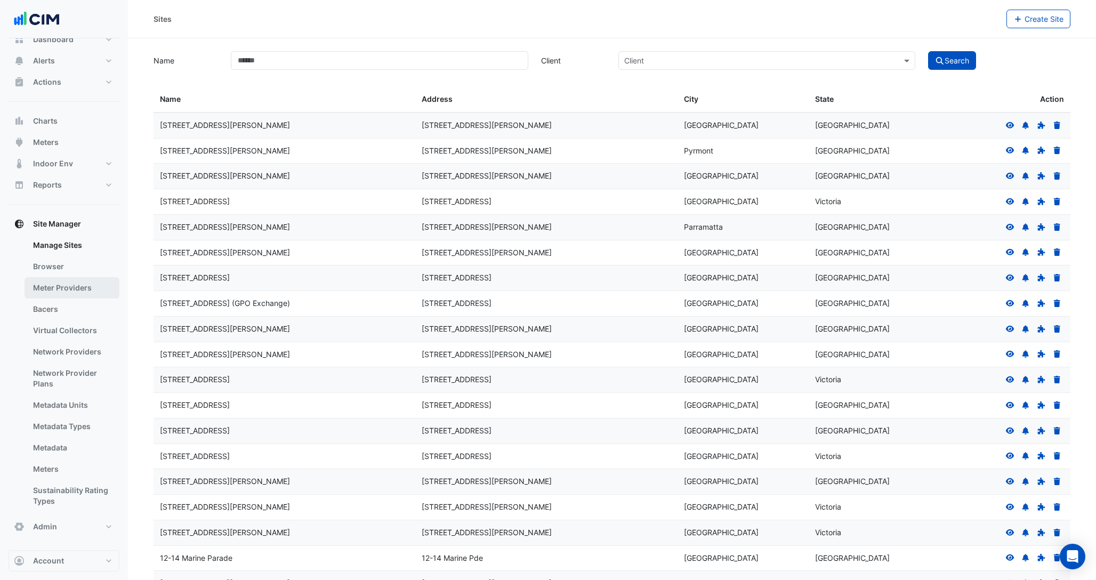
click at [58, 283] on link "Meter Providers" at bounding box center [72, 287] width 95 height 21
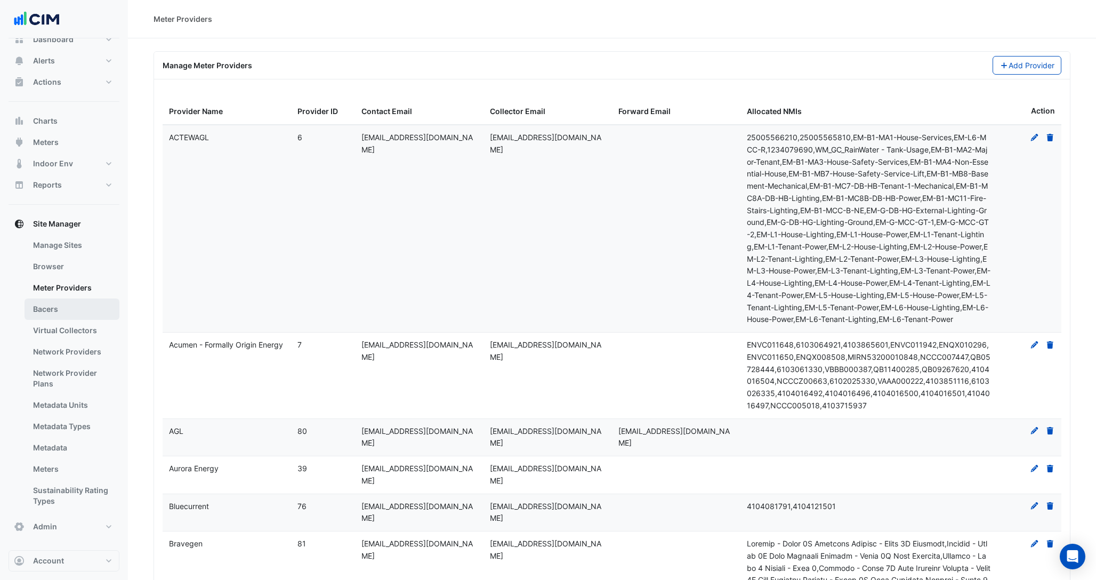
click at [56, 314] on link "Bacers" at bounding box center [72, 309] width 95 height 21
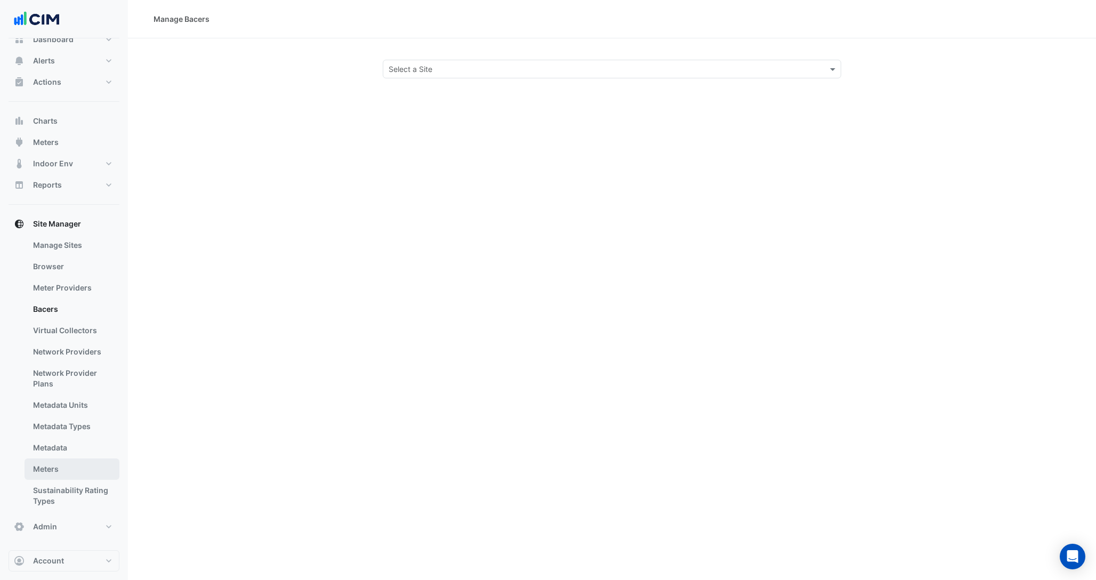
click at [49, 468] on link "Meters" at bounding box center [72, 469] width 95 height 21
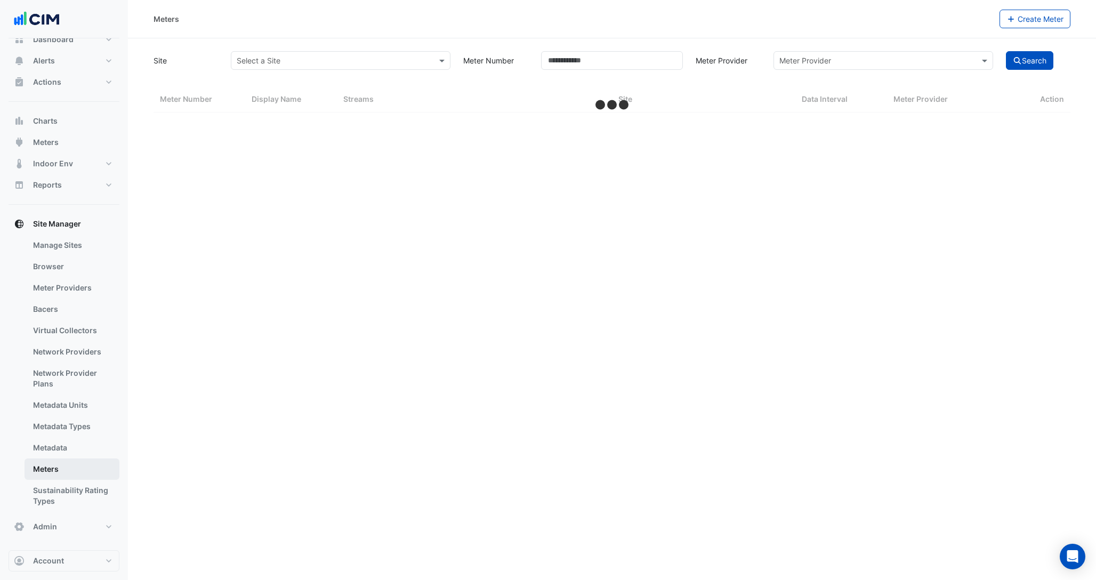
select select "***"
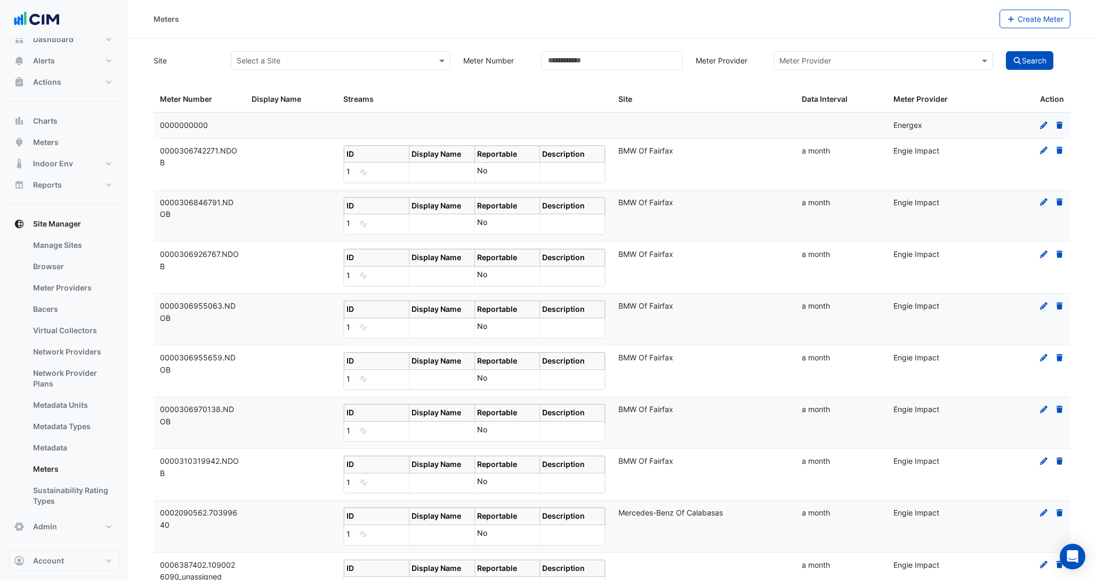
click at [1044, 149] on icon at bounding box center [1044, 150] width 10 height 7
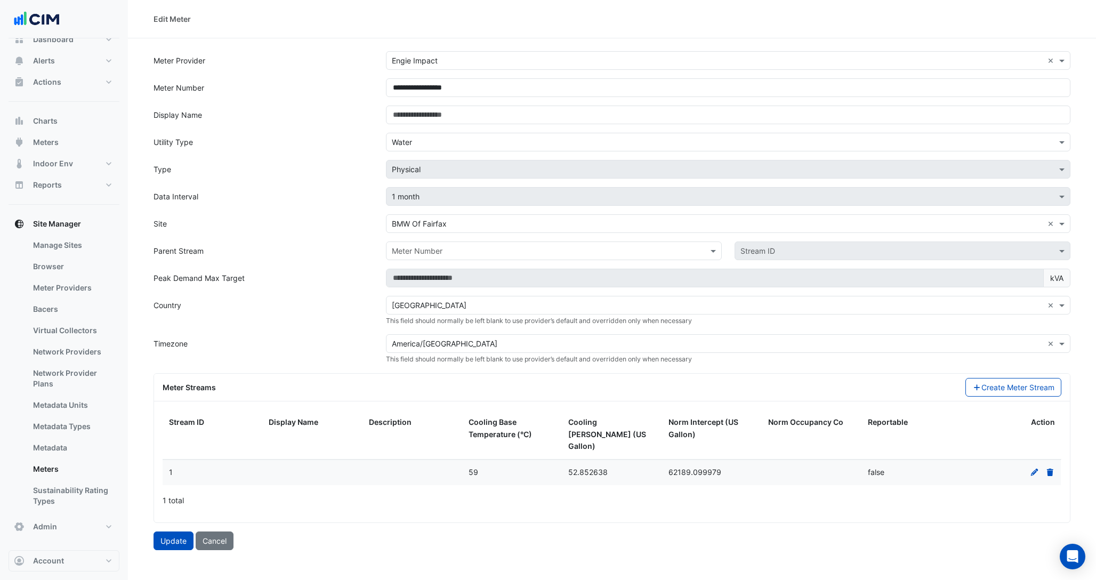
click at [1034, 469] on icon at bounding box center [1035, 472] width 10 height 7
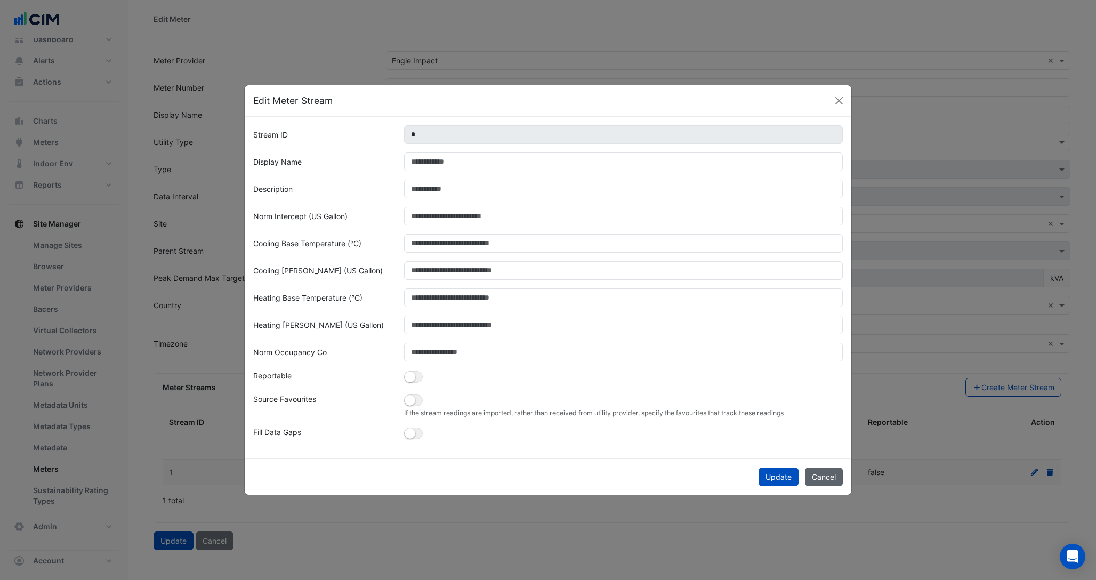
click at [818, 474] on button "Cancel" at bounding box center [824, 477] width 38 height 19
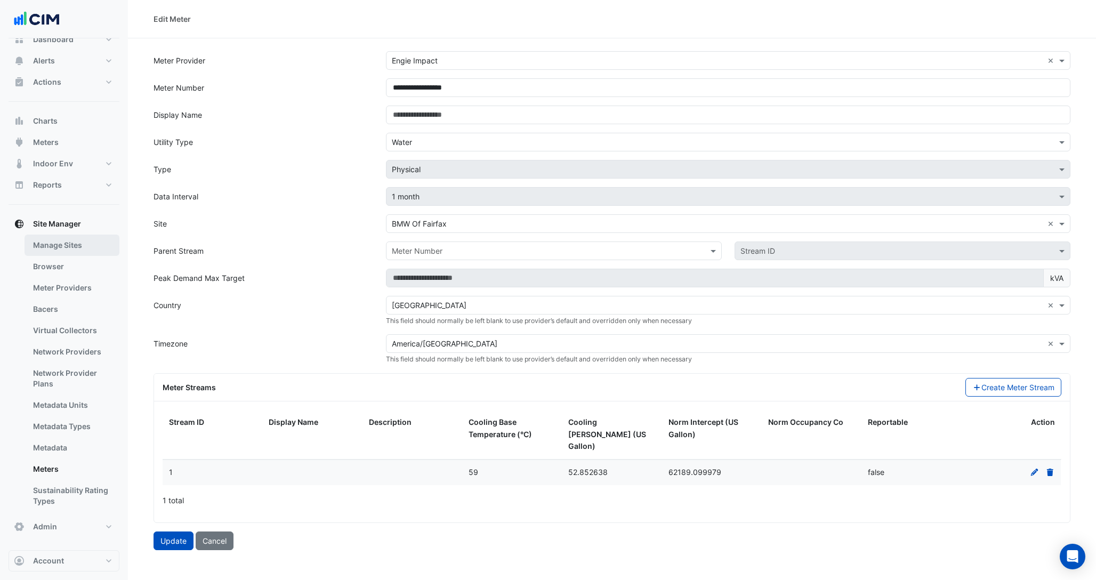
click at [80, 252] on link "Manage Sites" at bounding box center [72, 245] width 95 height 21
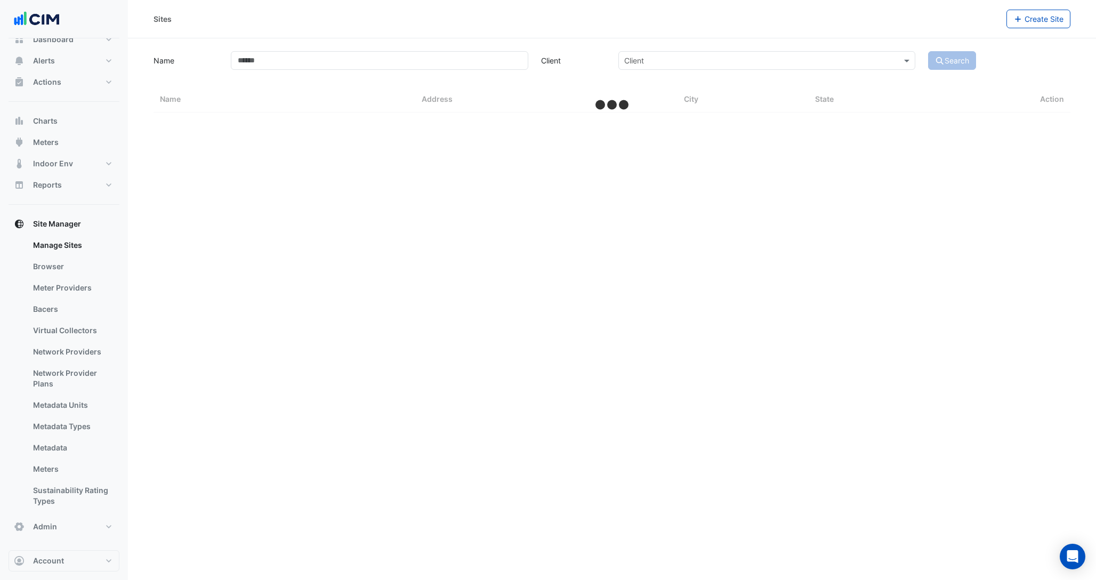
select select "***"
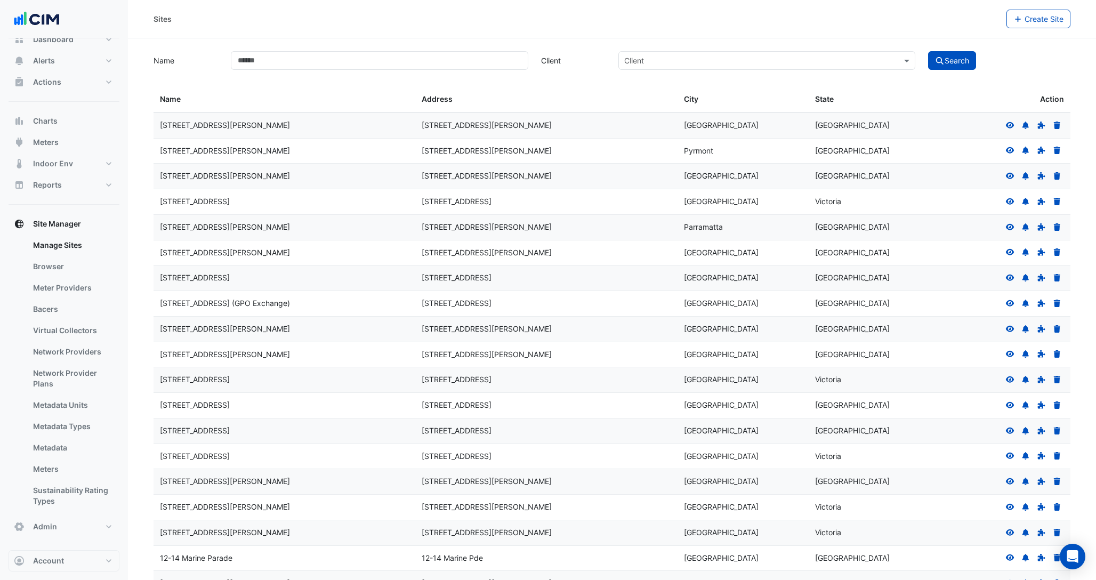
click at [1008, 126] on icon at bounding box center [1010, 125] width 9 height 6
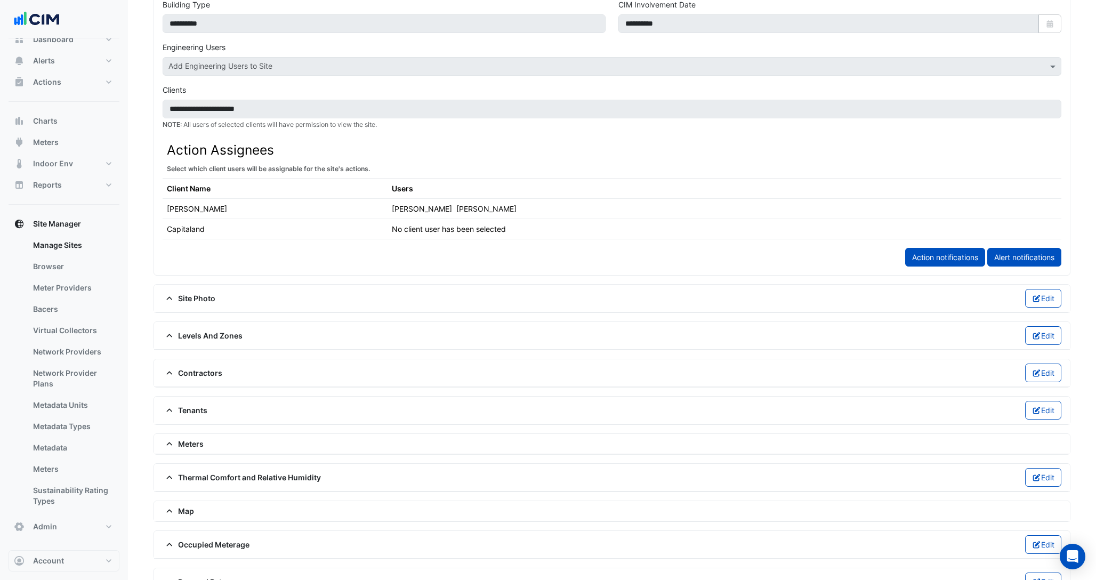
scroll to position [489, 0]
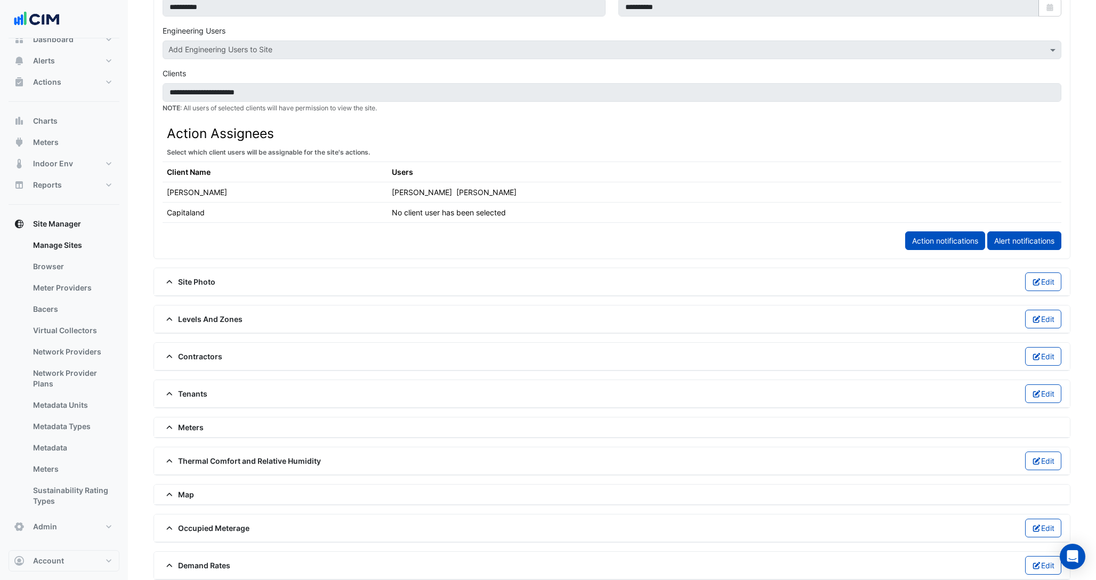
click at [186, 429] on span "Meters" at bounding box center [183, 427] width 41 height 11
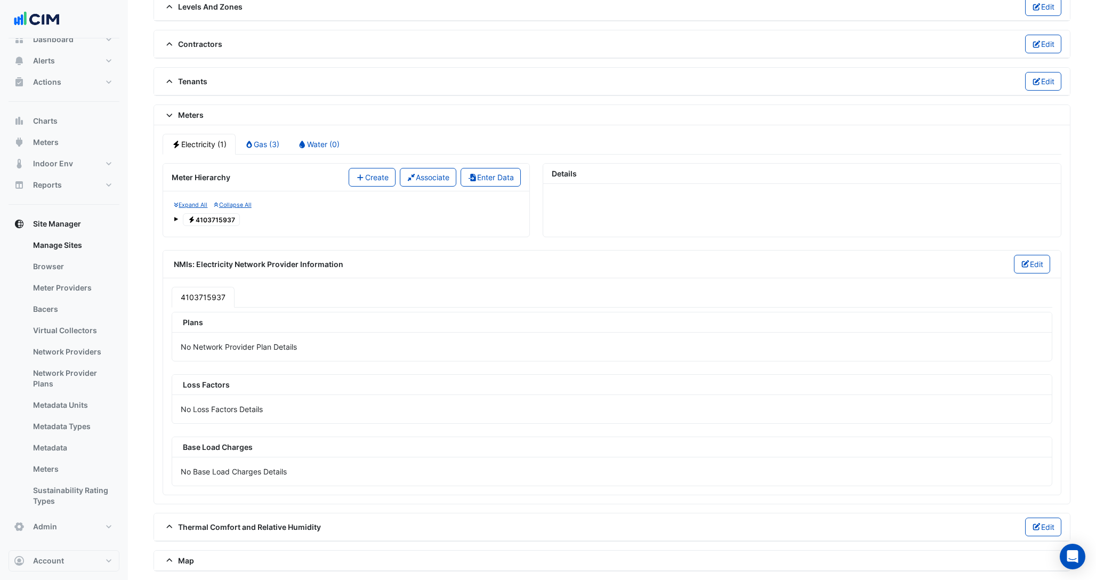
scroll to position [796, 0]
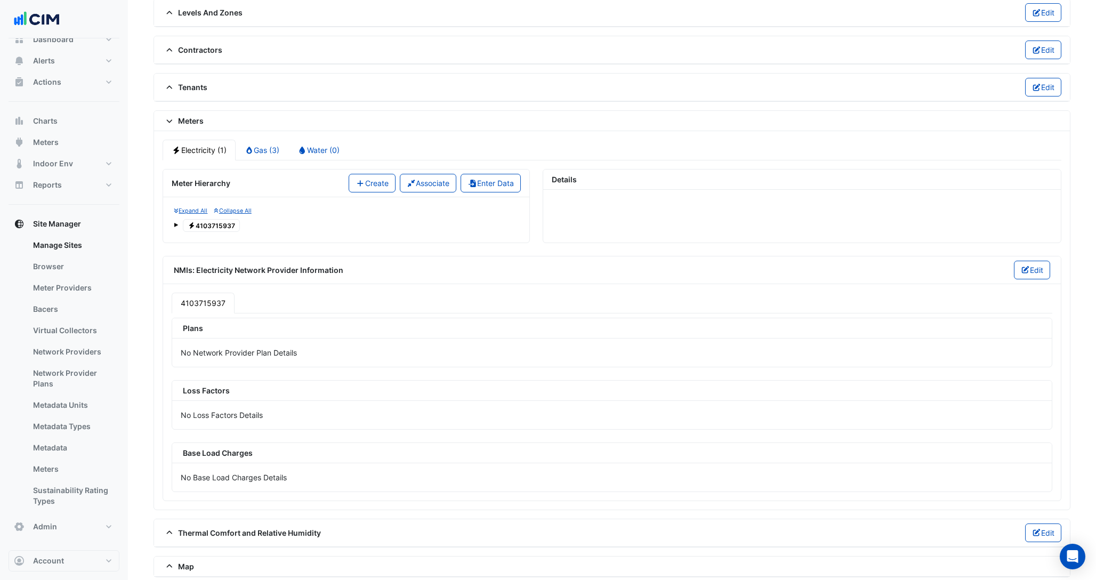
click at [175, 223] on span at bounding box center [176, 225] width 4 height 4
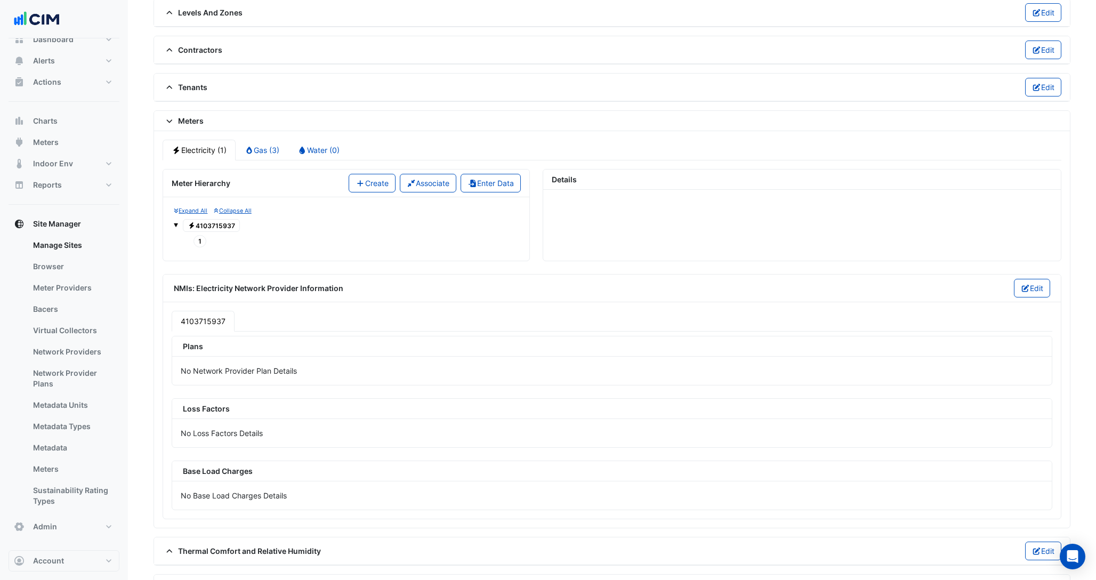
click at [200, 239] on span "1" at bounding box center [200, 241] width 13 height 12
